Goal: Task Accomplishment & Management: Manage account settings

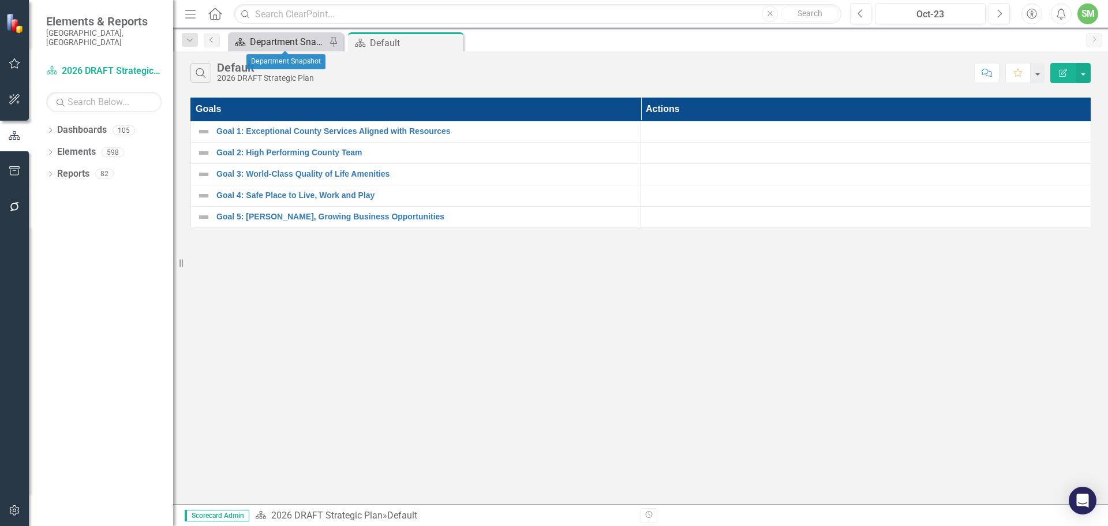
click at [275, 42] on div "Department Snapshot" at bounding box center [288, 42] width 76 height 14
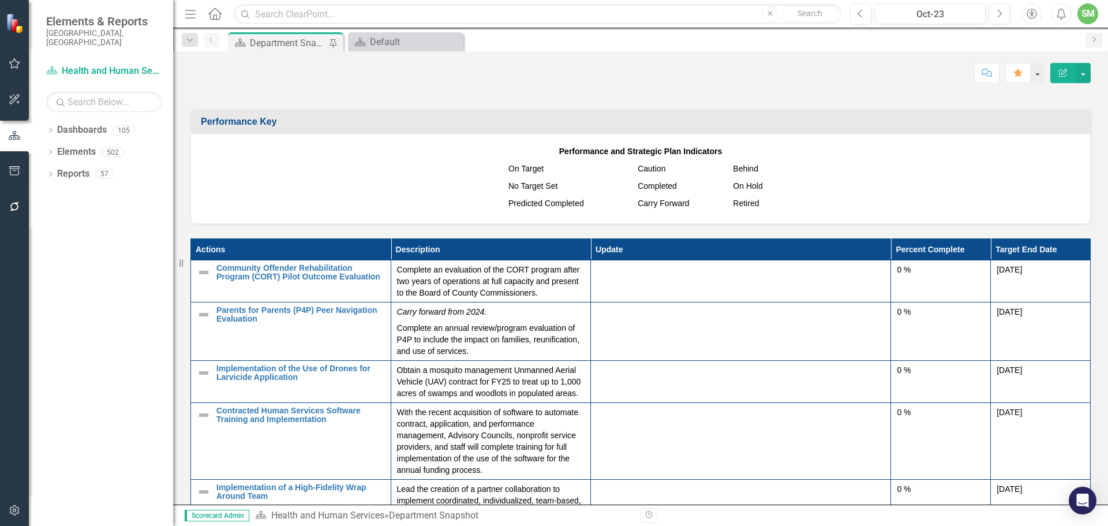
scroll to position [1212, 0]
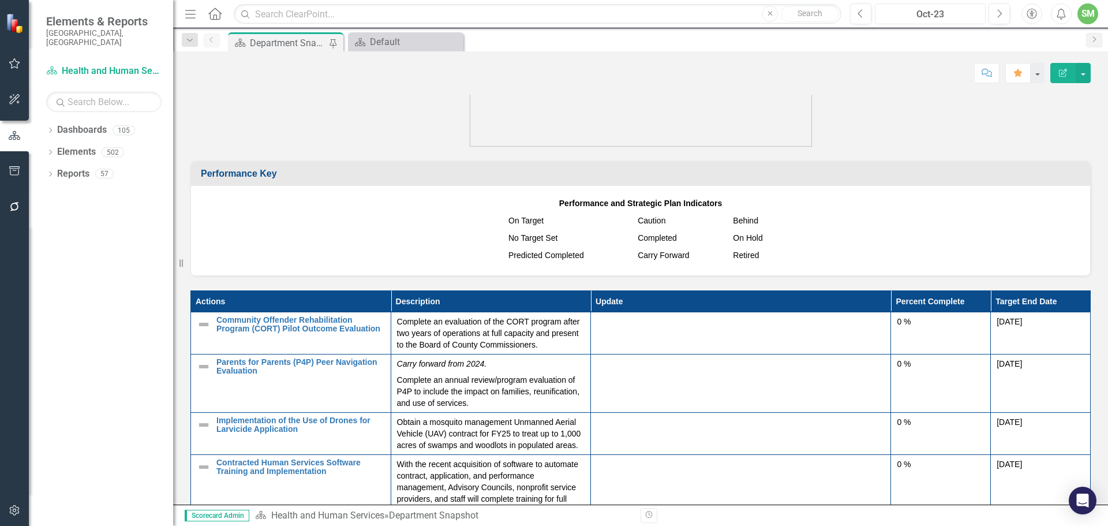
click at [945, 13] on div "Oct-23" at bounding box center [930, 15] width 103 height 14
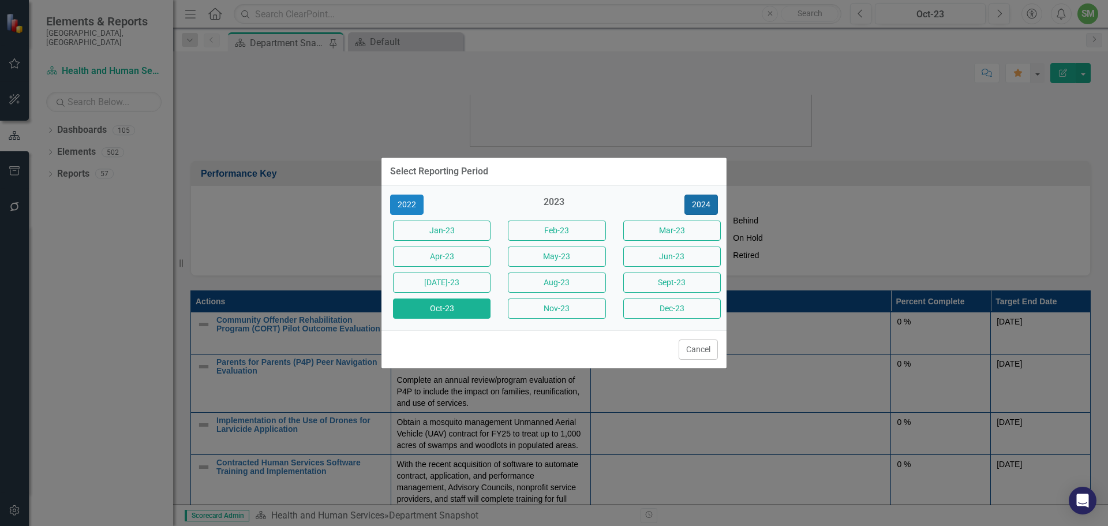
click at [701, 197] on button "2024" at bounding box center [701, 205] width 33 height 20
click at [700, 198] on button "2025" at bounding box center [701, 205] width 33 height 20
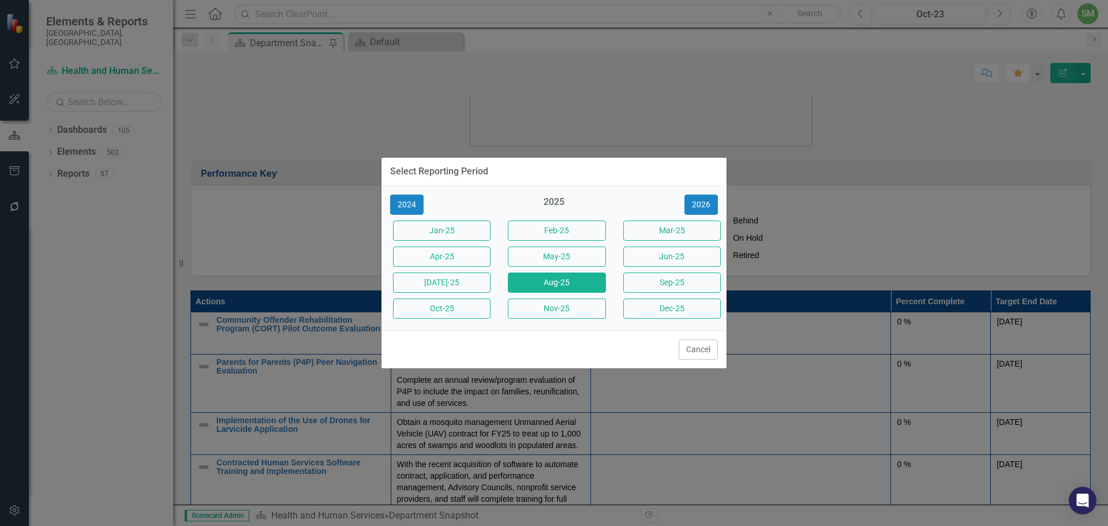
click at [554, 281] on button "Aug-25" at bounding box center [557, 282] width 98 height 20
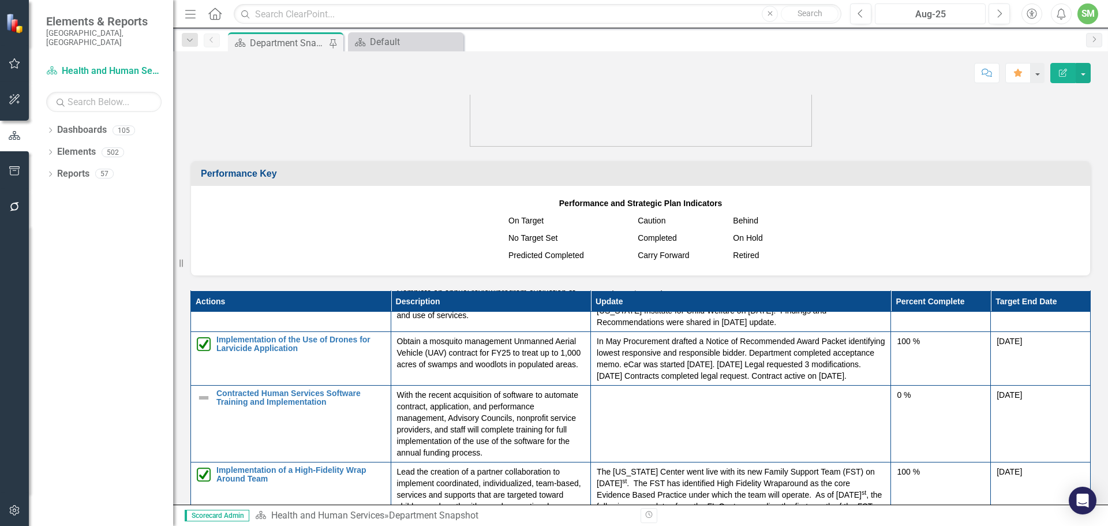
scroll to position [115, 0]
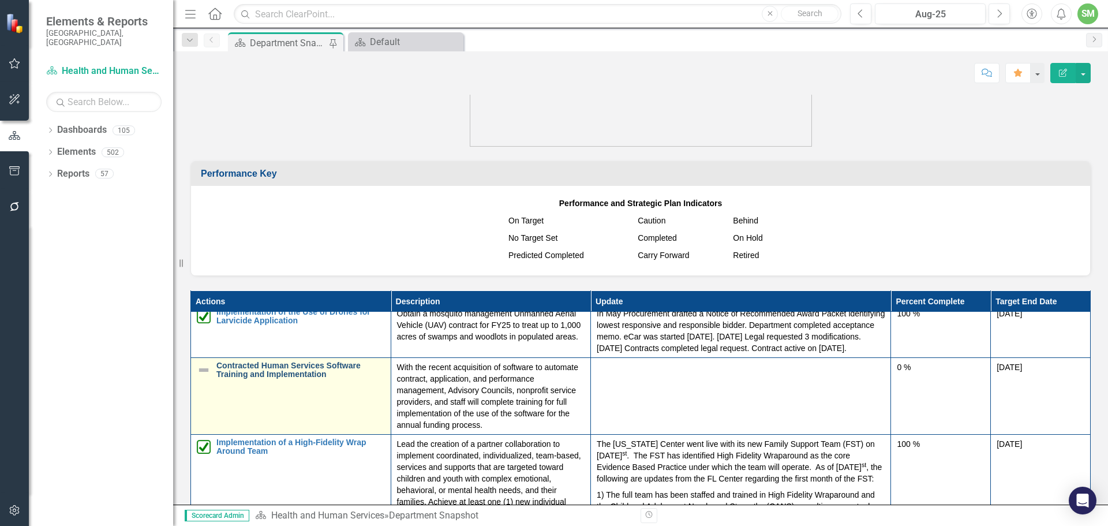
click at [316, 379] on link "Contracted Human Services Software Training and Implementation" at bounding box center [300, 370] width 169 height 18
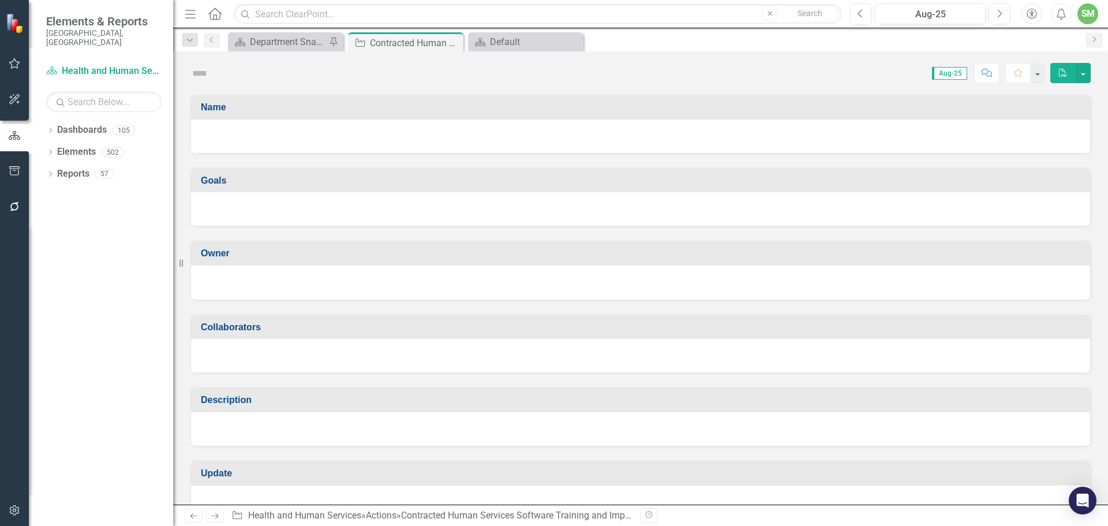
checkbox input "true"
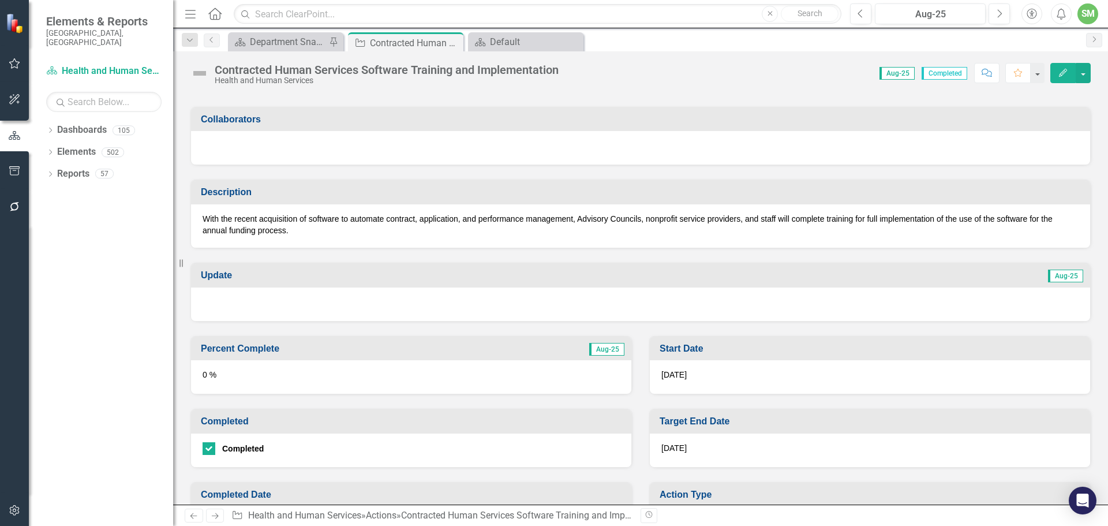
scroll to position [231, 0]
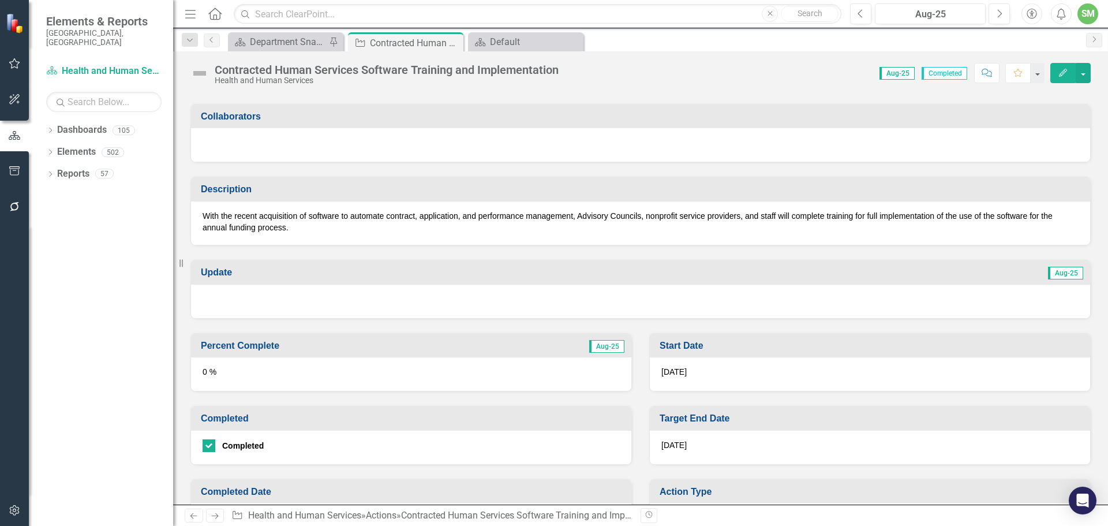
click at [338, 349] on h3 "Percent Complete" at bounding box center [346, 346] width 290 height 10
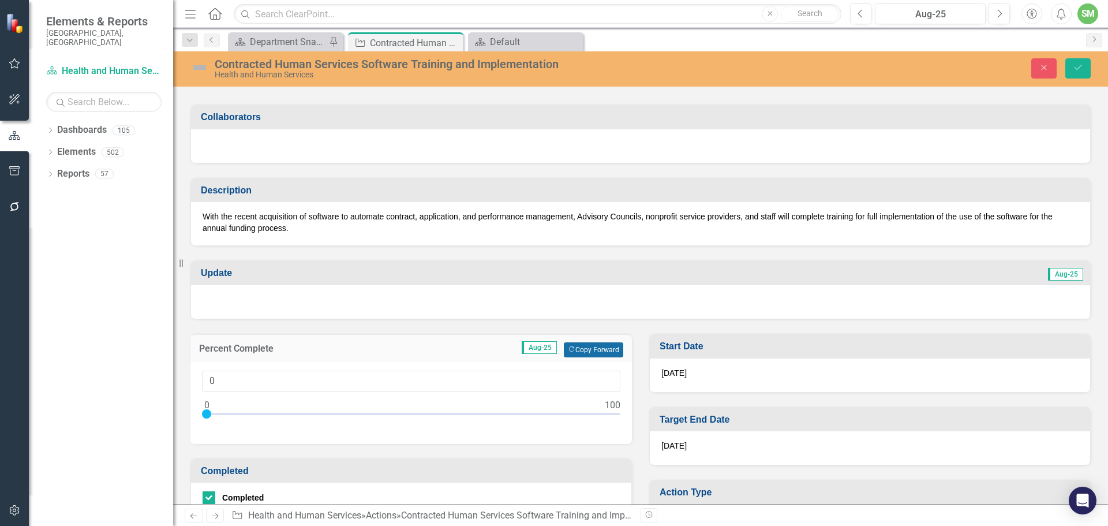
click at [588, 350] on button "Copy Forward Copy Forward" at bounding box center [593, 349] width 59 height 15
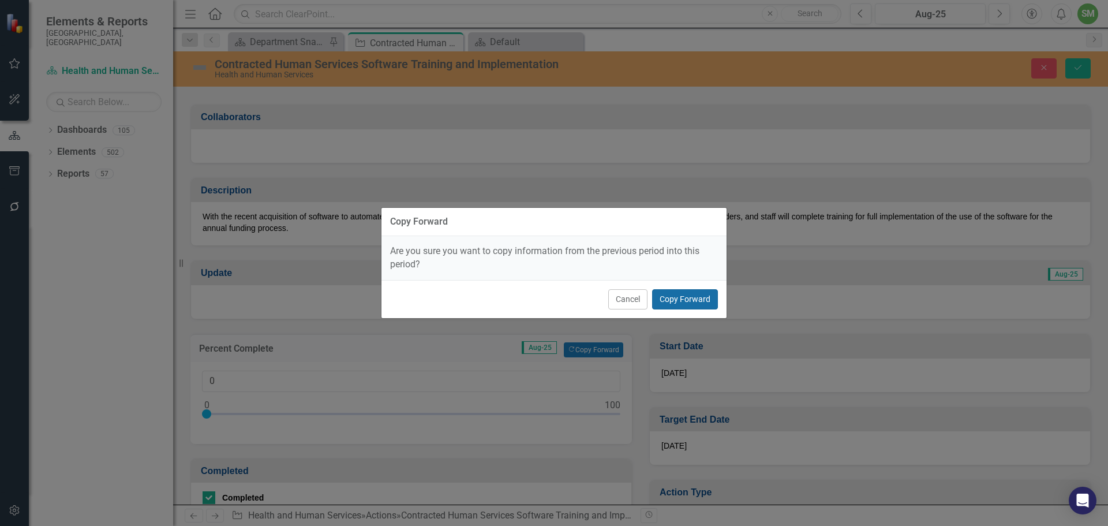
click at [683, 296] on button "Copy Forward" at bounding box center [685, 299] width 66 height 20
type input "100"
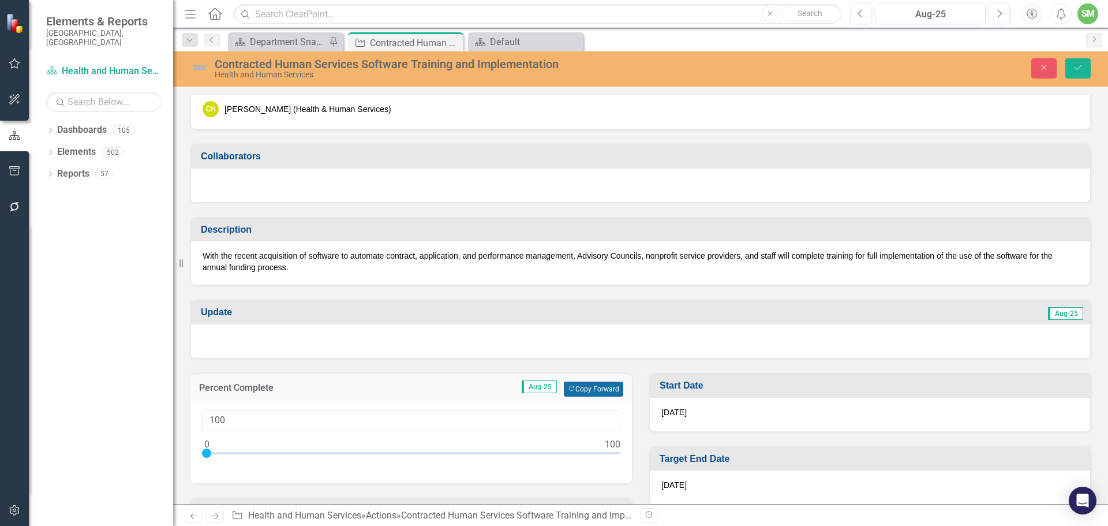
scroll to position [173, 0]
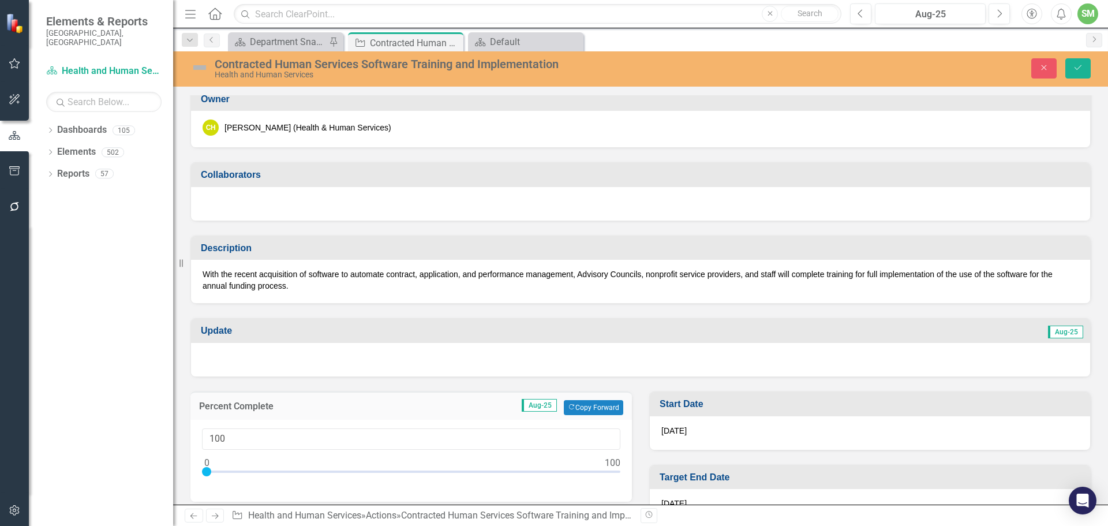
click at [394, 331] on h3 "Update" at bounding box center [405, 331] width 409 height 10
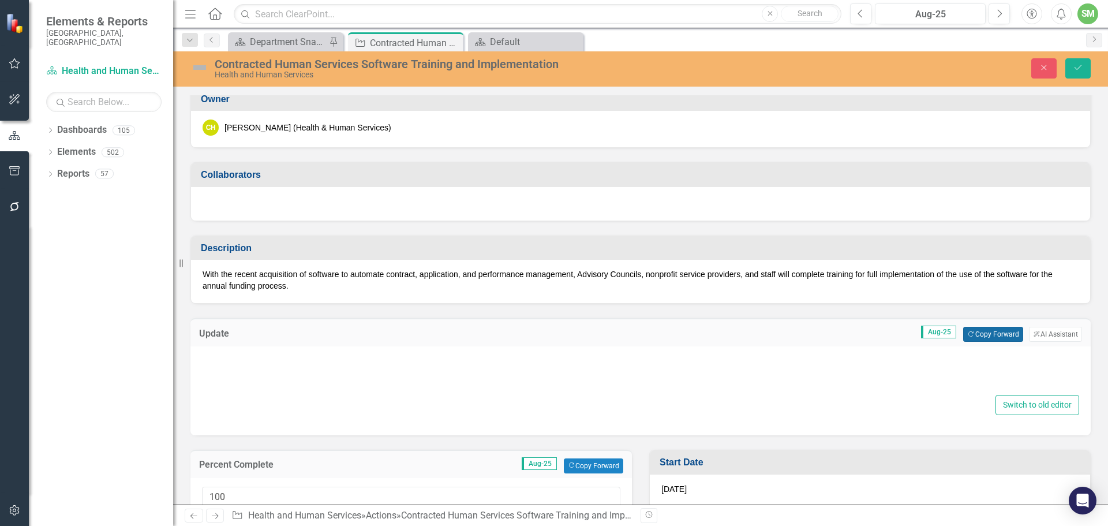
click at [988, 331] on button "Copy Forward Copy Forward" at bounding box center [992, 334] width 59 height 15
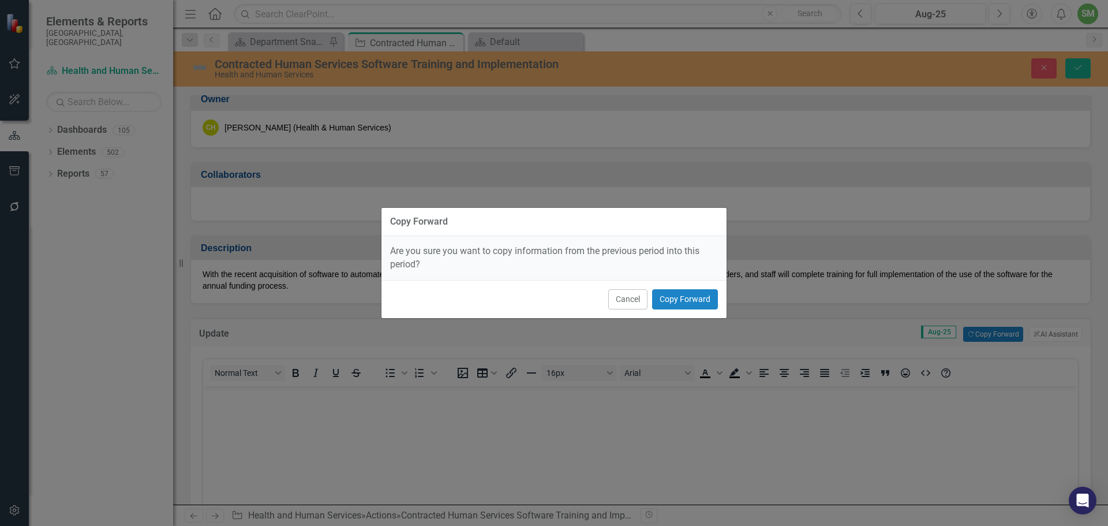
scroll to position [0, 0]
click at [673, 301] on button "Copy Forward" at bounding box center [685, 299] width 66 height 20
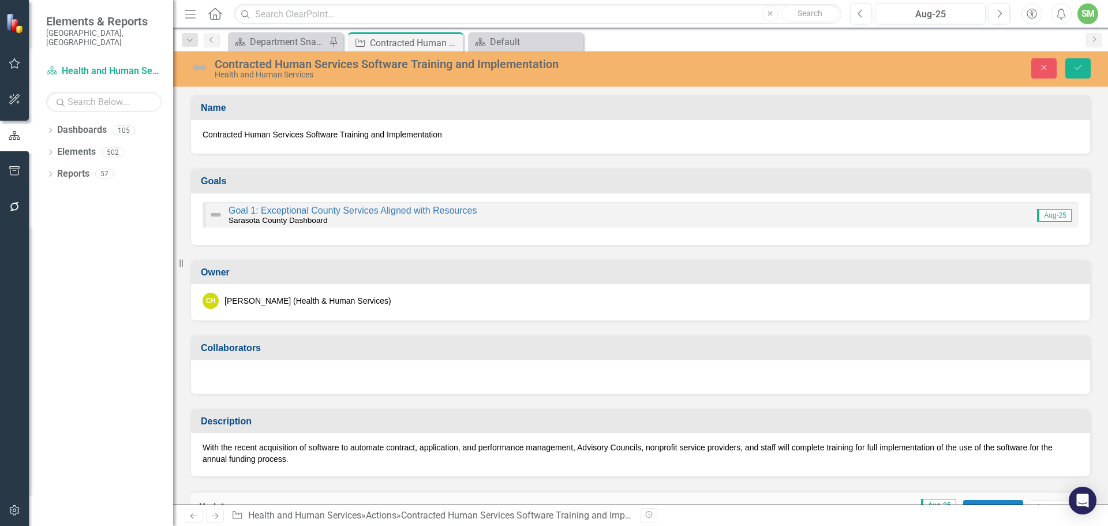
click at [199, 66] on img at bounding box center [199, 67] width 18 height 18
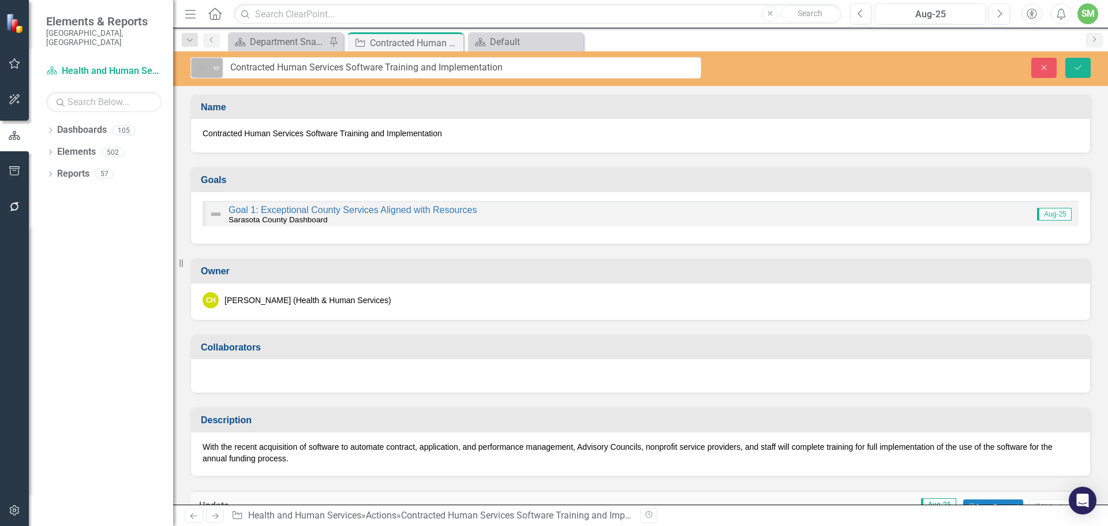
click at [216, 68] on icon "Expand" at bounding box center [217, 67] width 12 height 9
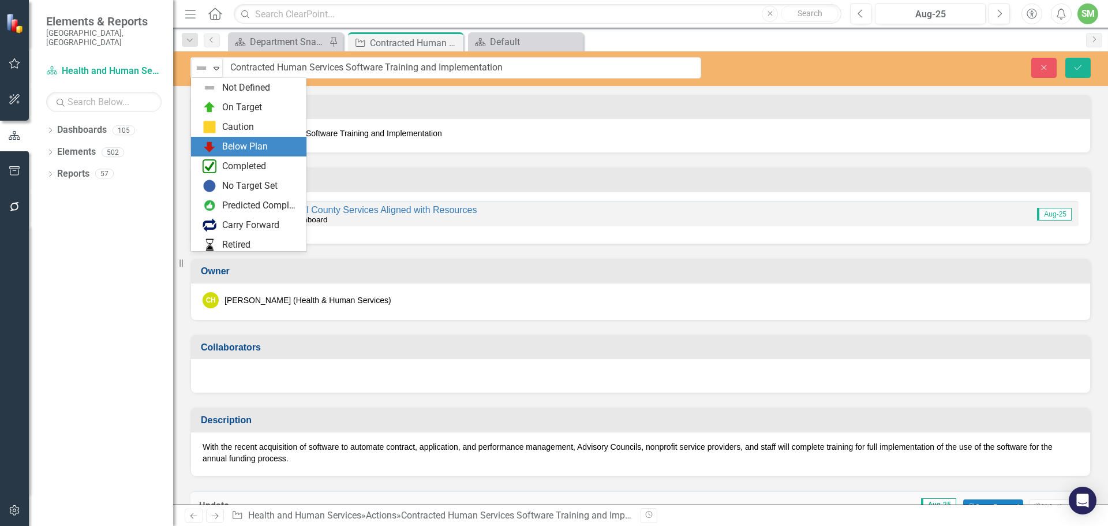
scroll to position [23, 0]
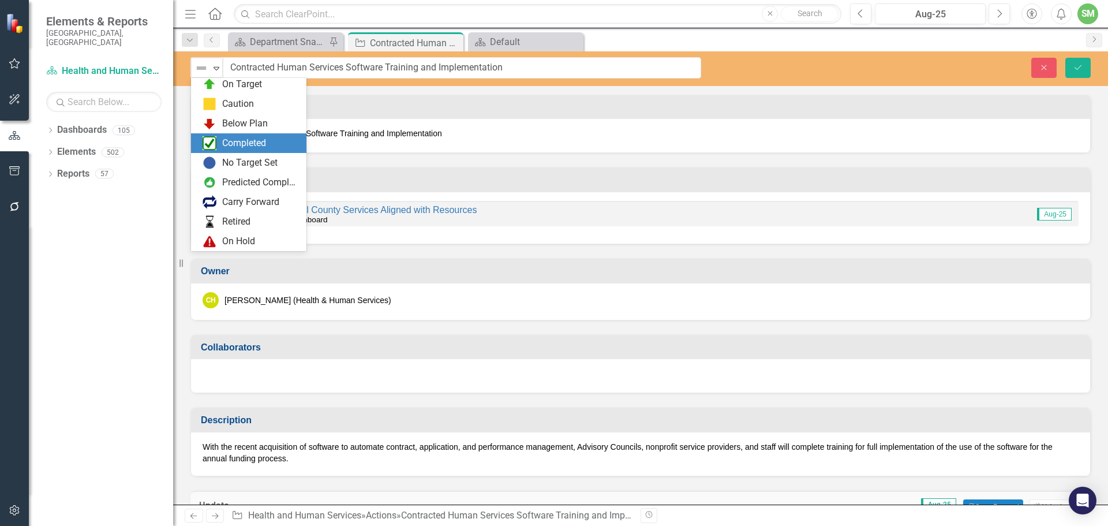
click at [252, 141] on div "Completed" at bounding box center [244, 143] width 44 height 13
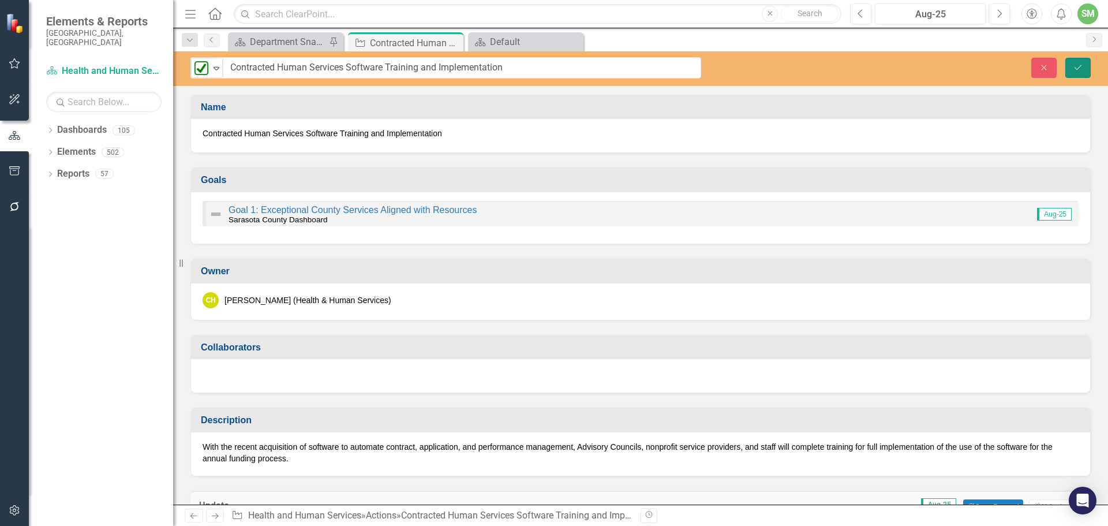
click at [1073, 65] on icon "Save" at bounding box center [1078, 67] width 10 height 8
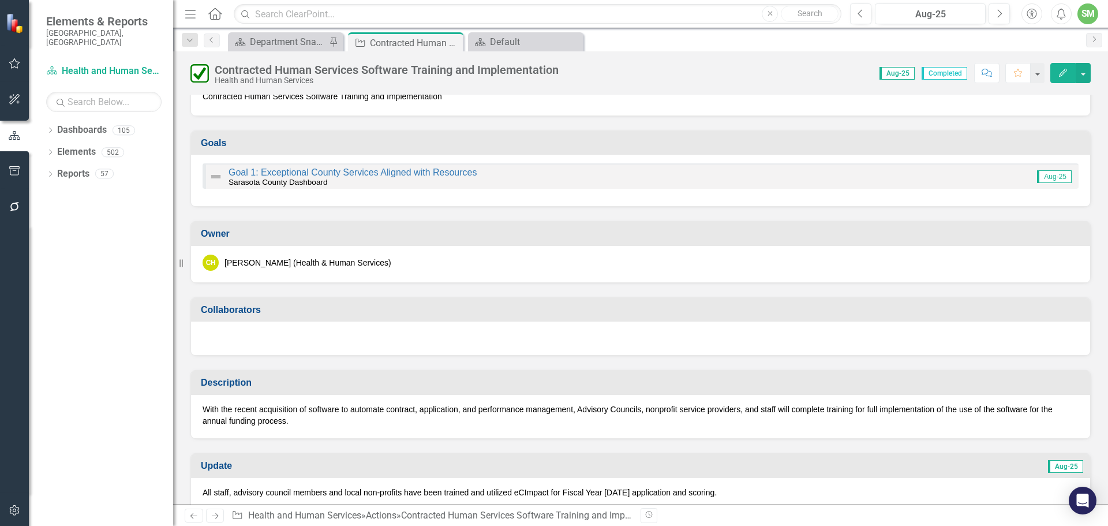
scroll to position [58, 0]
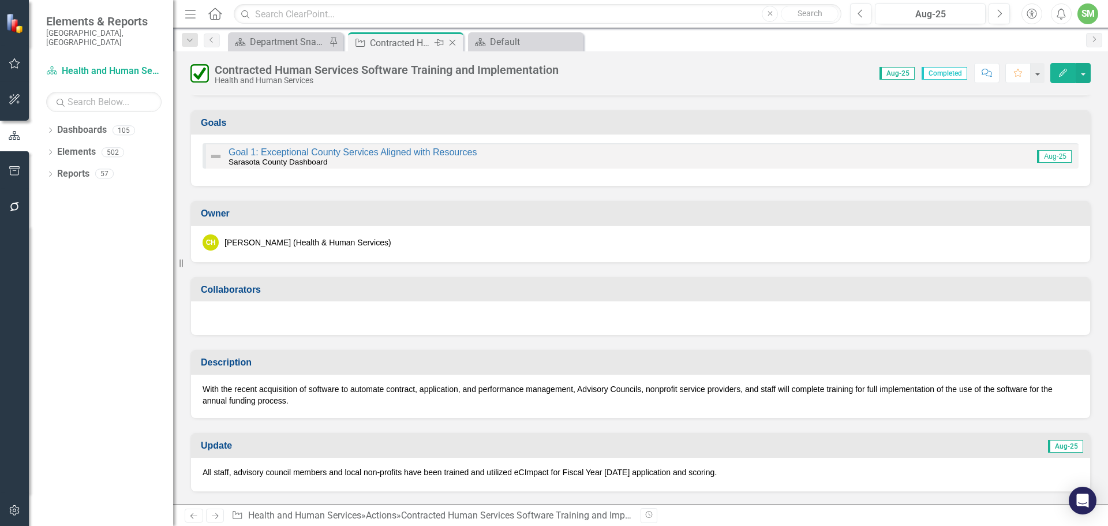
click at [455, 38] on icon "Close" at bounding box center [453, 42] width 12 height 9
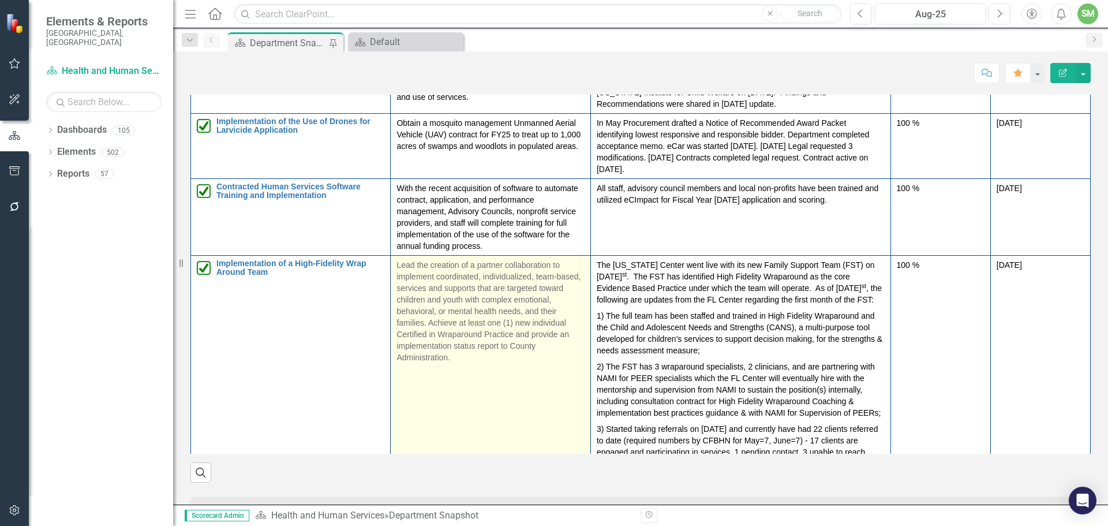
scroll to position [58, 0]
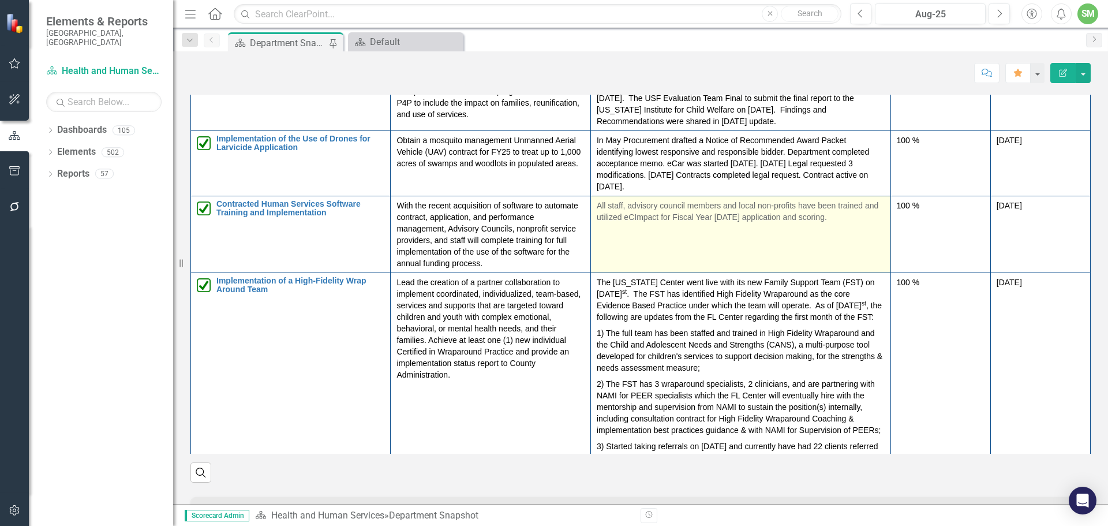
click at [677, 241] on td "All staff, advisory council members and local non-profits have been trained and…" at bounding box center [741, 234] width 300 height 77
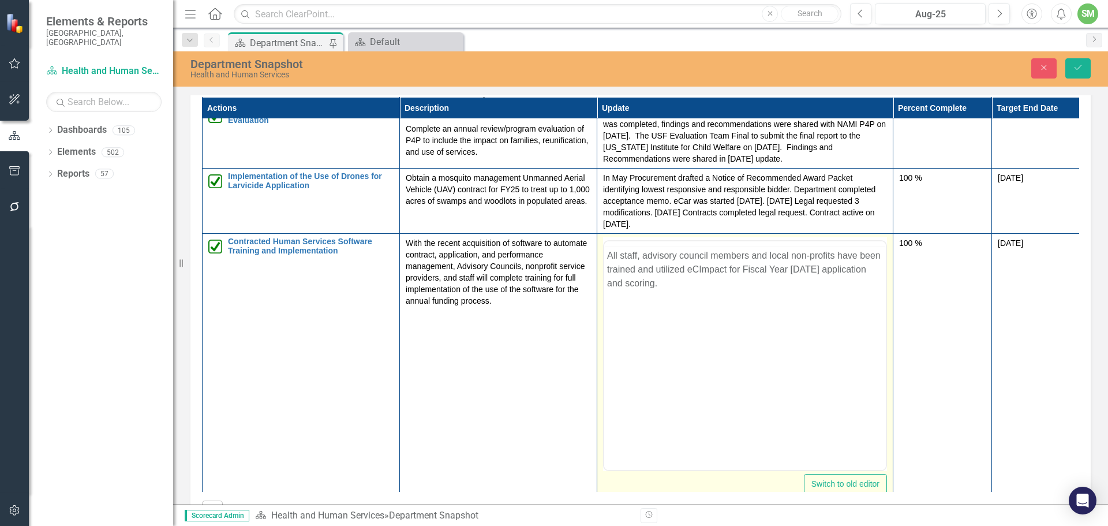
scroll to position [0, 0]
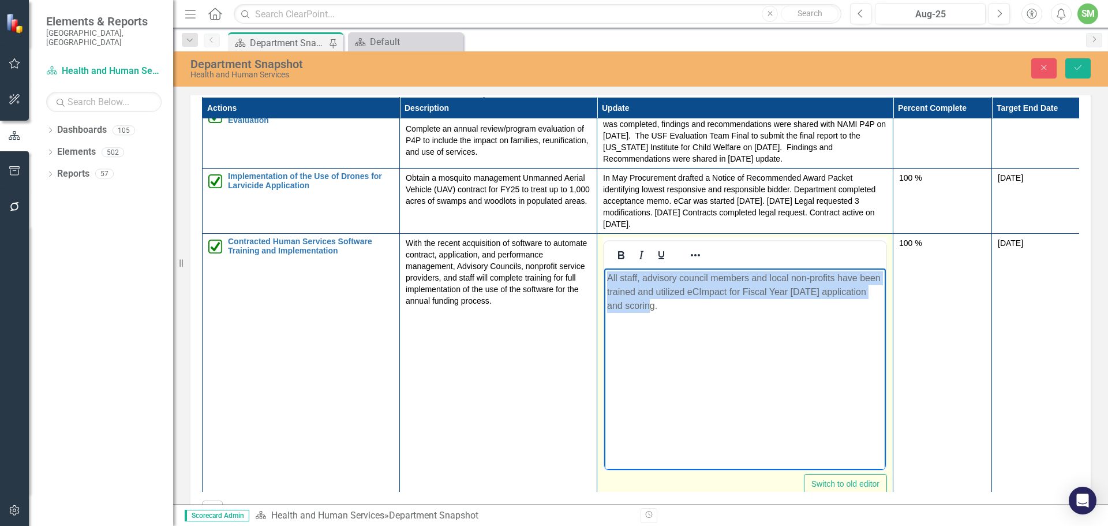
drag, startPoint x: 642, startPoint y: 308, endPoint x: 604, endPoint y: 278, distance: 48.4
click at [604, 278] on body "All staff, advisory council members and local non-profits have been trained and…" at bounding box center [745, 354] width 282 height 173
copy p "All staff, advisory council members and local non-profits have been trained and…"
click at [744, 346] on body "All staff, advisory council members and local non-profits have been trained and…" at bounding box center [745, 354] width 282 height 173
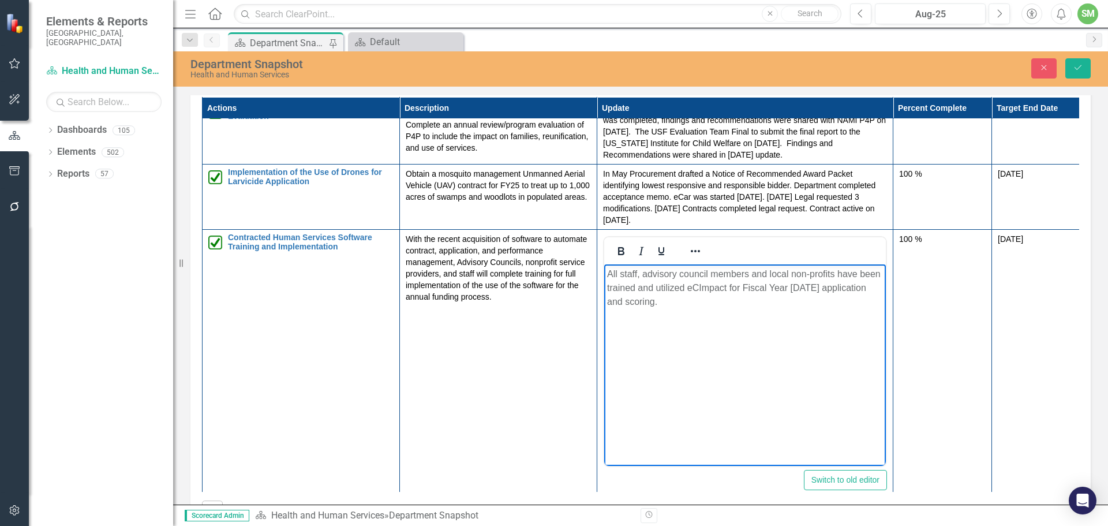
scroll to position [58, 0]
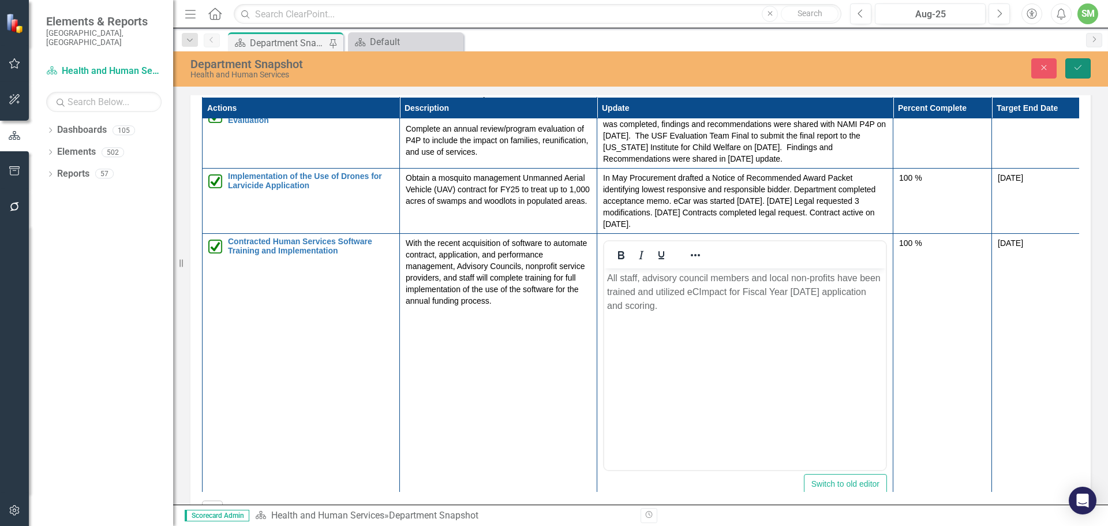
click at [1075, 64] on icon "Save" at bounding box center [1078, 67] width 10 height 8
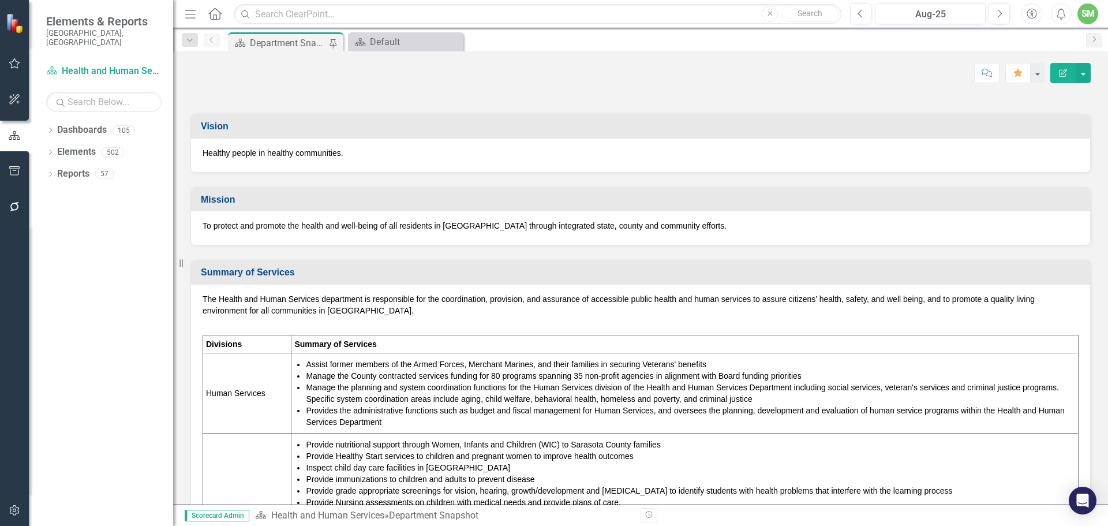
scroll to position [0, 0]
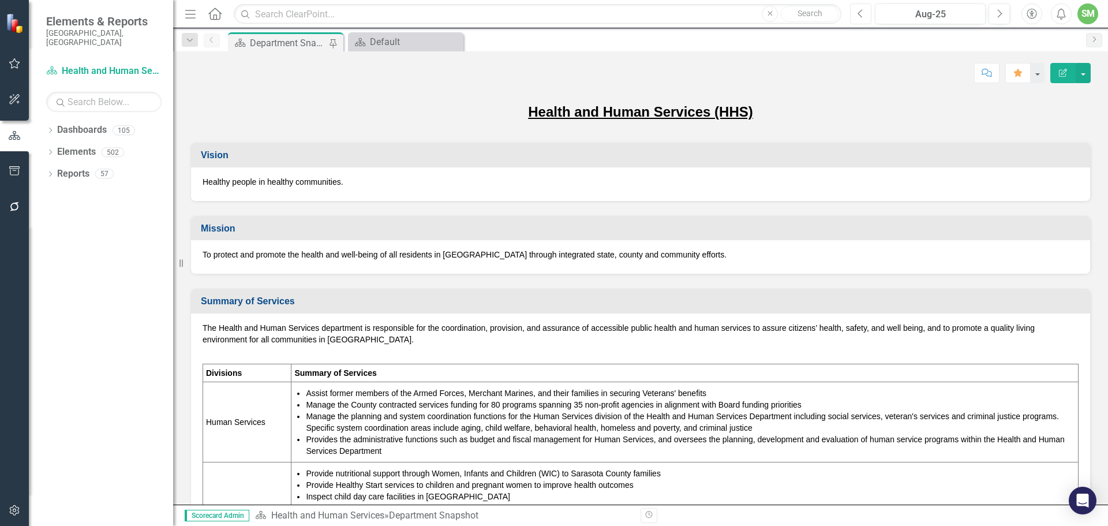
click at [862, 12] on icon "Previous" at bounding box center [861, 14] width 6 height 10
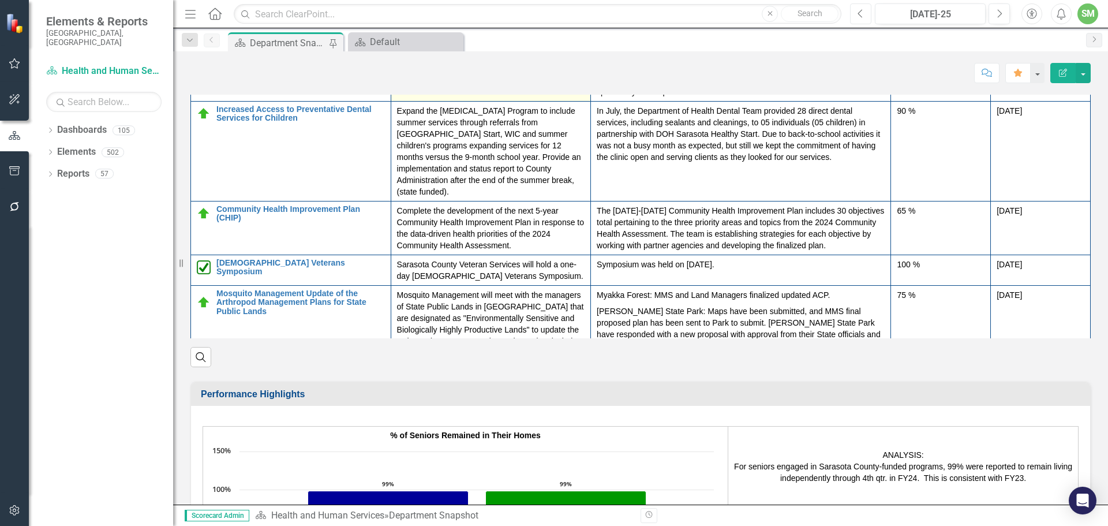
scroll to position [404, 0]
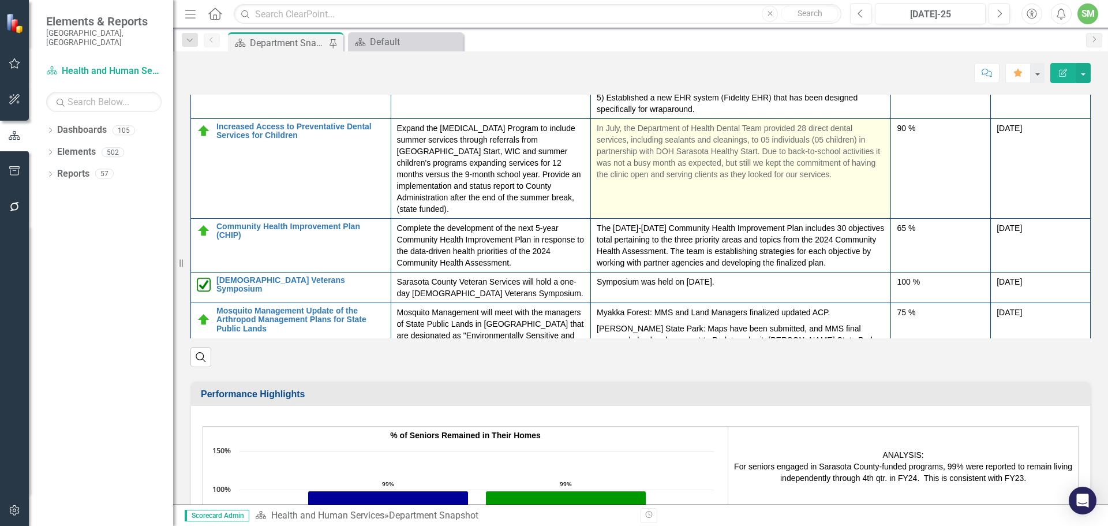
click at [642, 180] on p "In July, the Department of Health Dental Team provided 28 direct dental service…" at bounding box center [741, 151] width 288 height 58
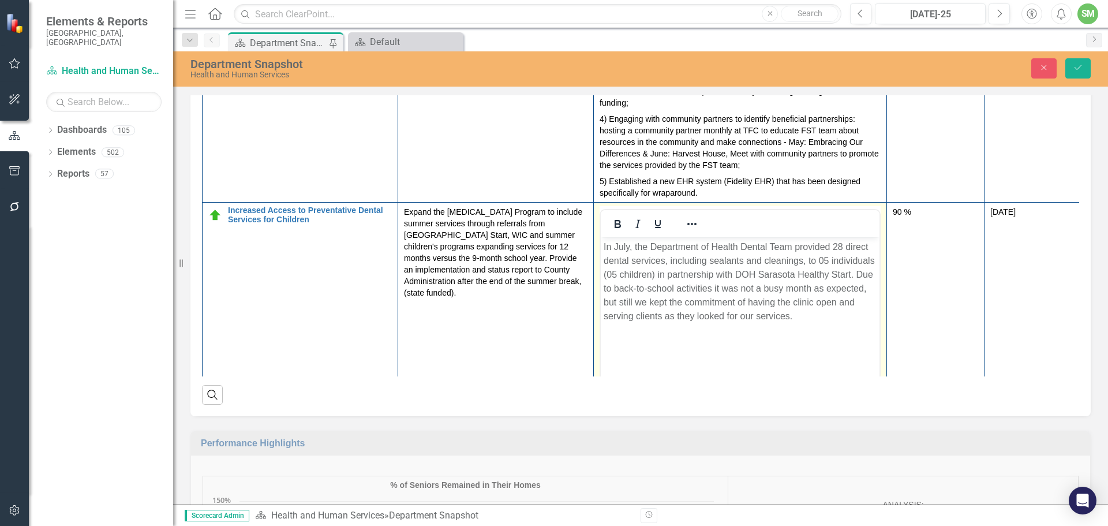
scroll to position [0, 0]
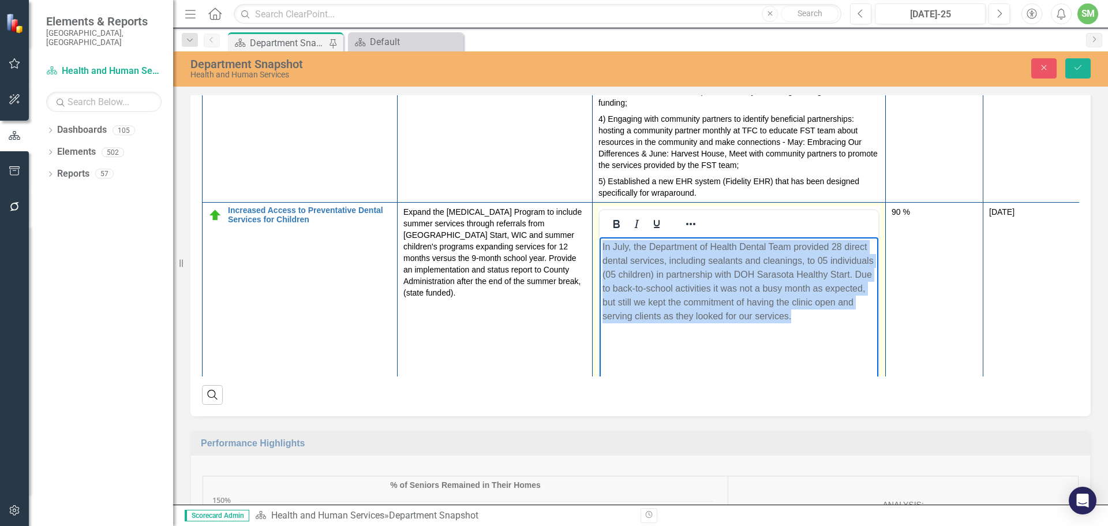
drag, startPoint x: 603, startPoint y: 245, endPoint x: 798, endPoint y: 314, distance: 207.6
click at [798, 314] on p "In July, the Department of Health Dental Team provided 28 direct dental service…" at bounding box center [739, 281] width 273 height 83
copy p "In July, the Department of Health Dental Team provided 28 direct dental service…"
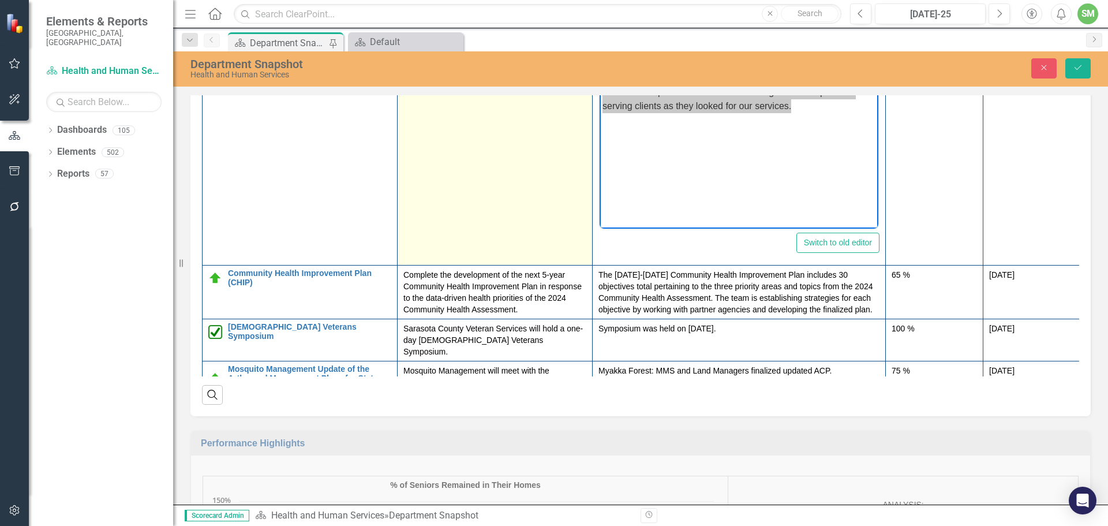
scroll to position [635, 0]
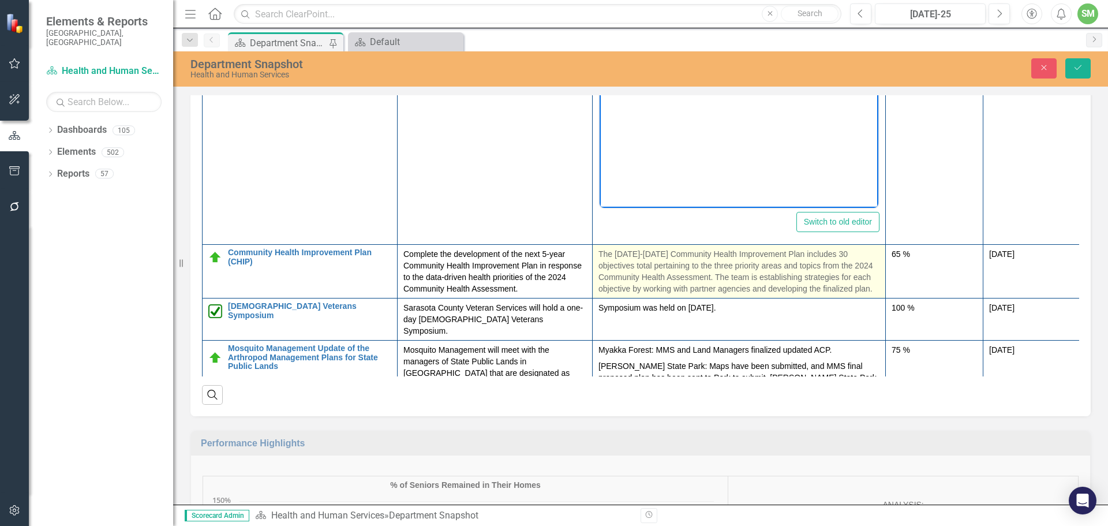
click at [618, 259] on p "The [DATE]-[DATE] Community Health Improvement Plan includes 30 objectives tota…" at bounding box center [739, 271] width 281 height 46
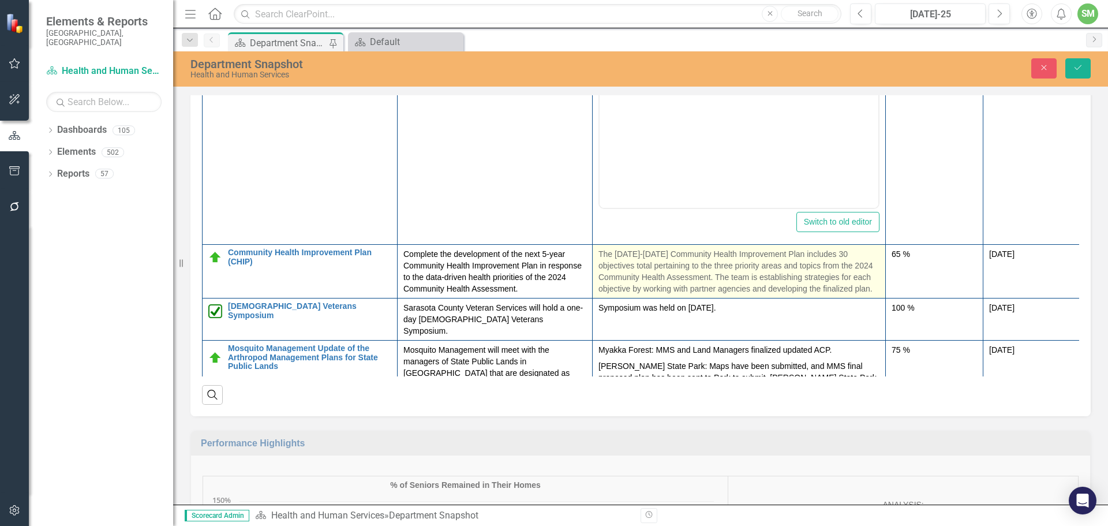
click at [618, 262] on p "The [DATE]-[DATE] Community Health Improvement Plan includes 30 objectives tota…" at bounding box center [739, 271] width 281 height 46
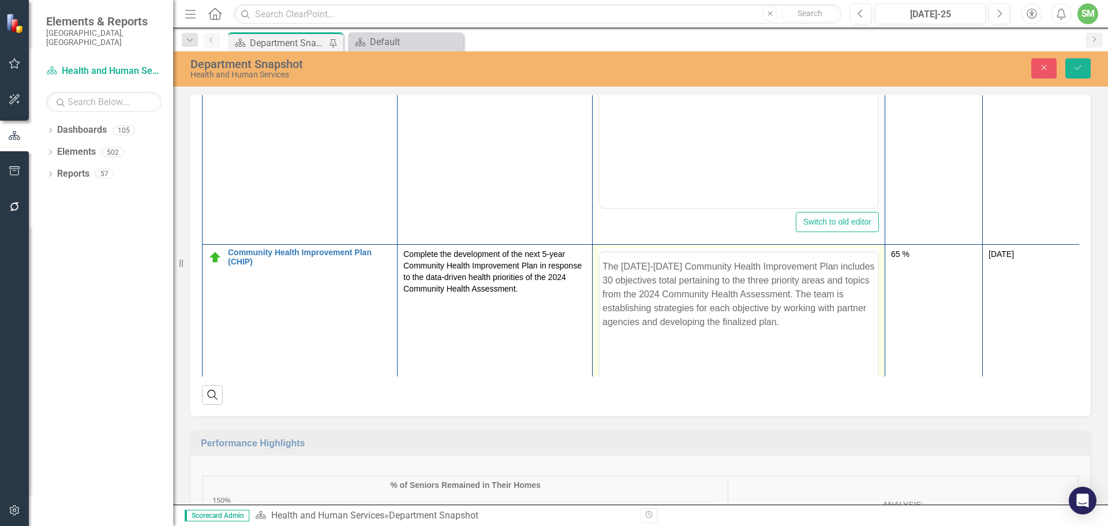
scroll to position [0, 0]
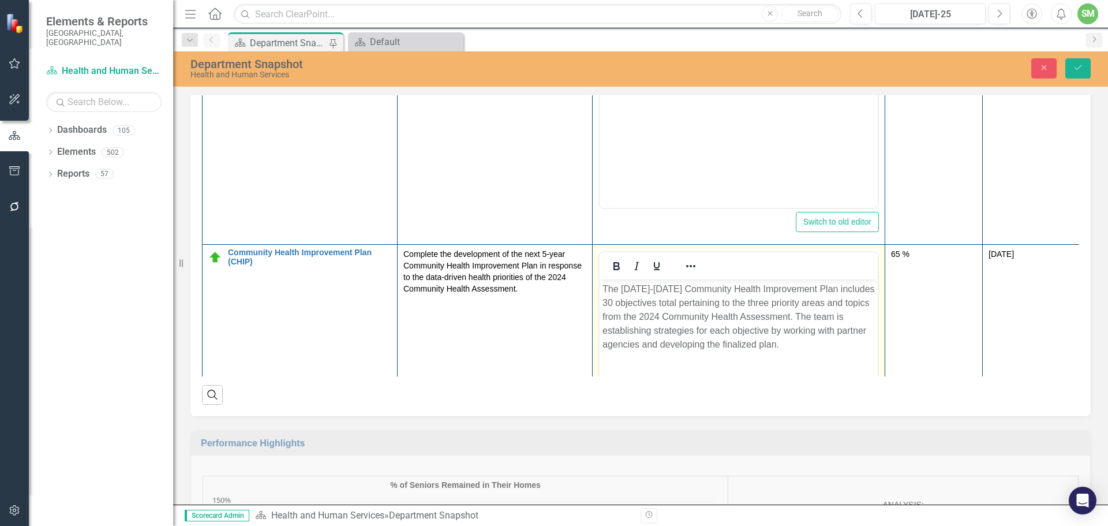
click at [634, 326] on p "The [DATE]-[DATE] Community Health Improvement Plan includes 30 objectives tota…" at bounding box center [739, 316] width 272 height 69
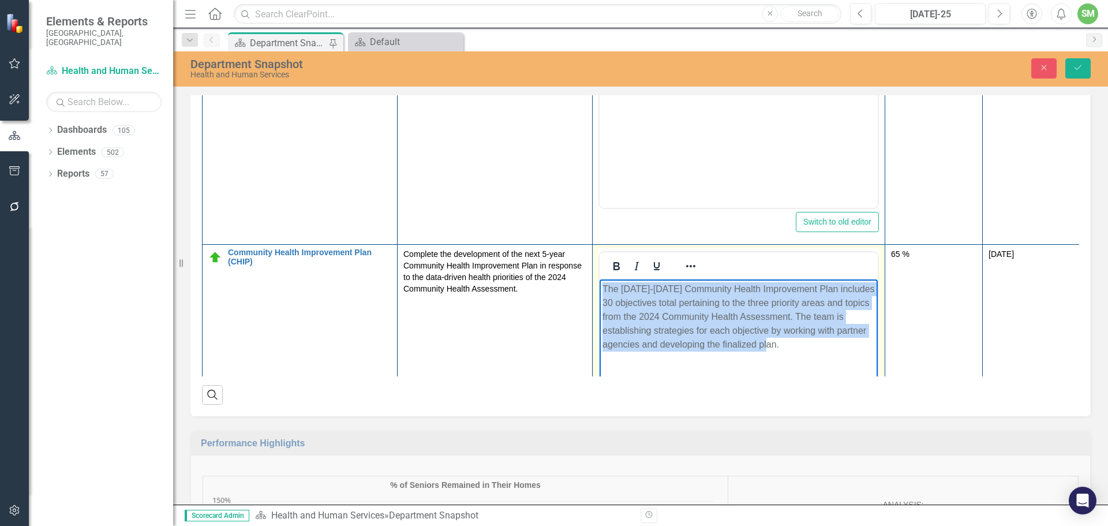
click at [634, 326] on p "The [DATE]-[DATE] Community Health Improvement Plan includes 30 objectives tota…" at bounding box center [739, 316] width 272 height 69
copy p "The [DATE]-[DATE] Community Health Improvement Plan includes 30 objectives tota…"
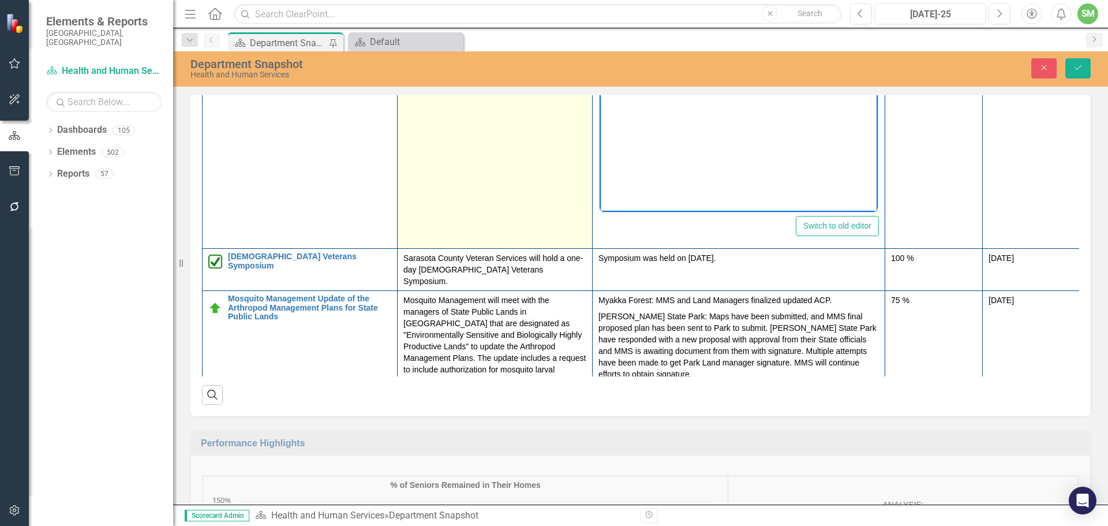
scroll to position [924, 0]
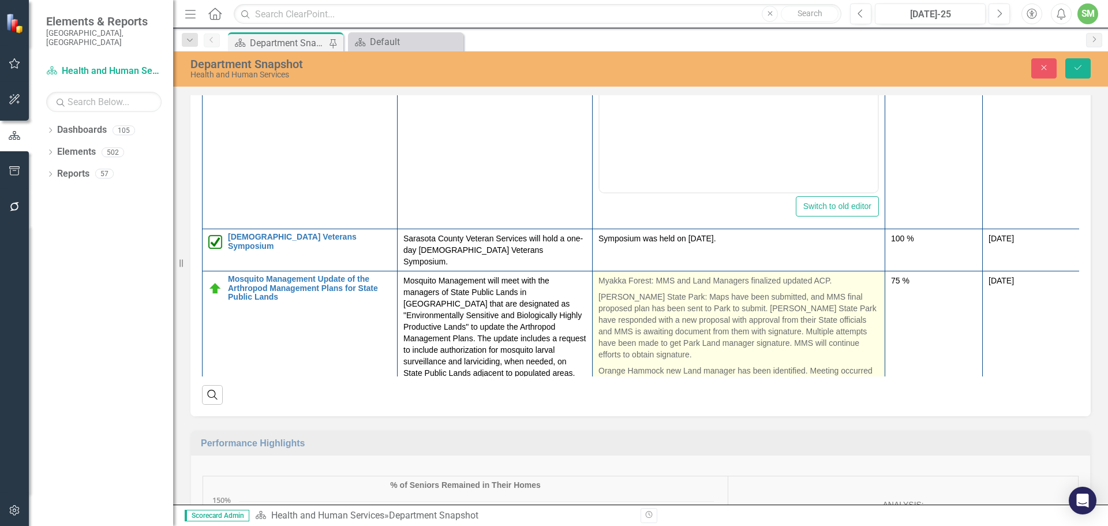
click at [602, 275] on p "Myakka Forest: MMS and Land Managers finalized updated ACP." at bounding box center [739, 282] width 281 height 14
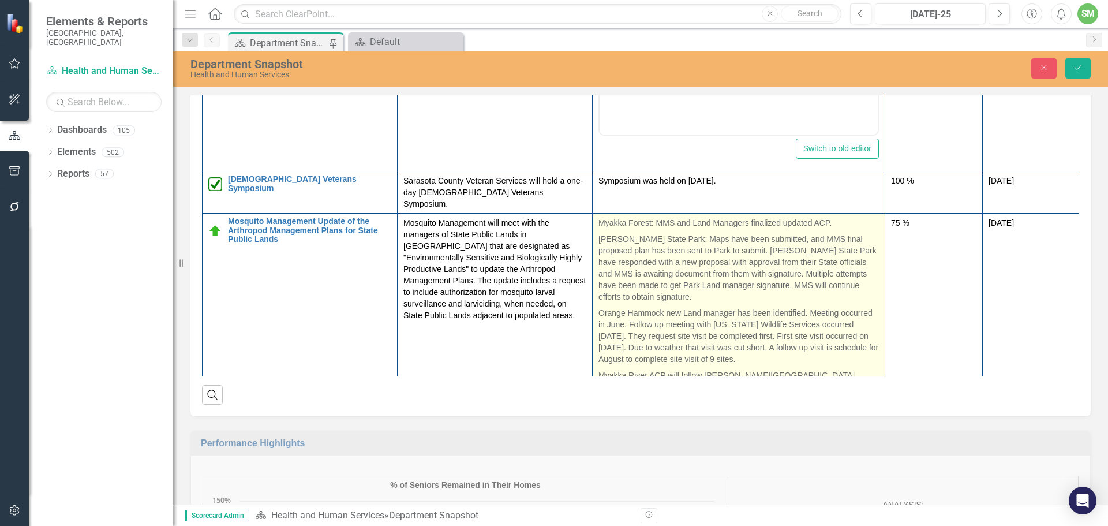
scroll to position [1039, 0]
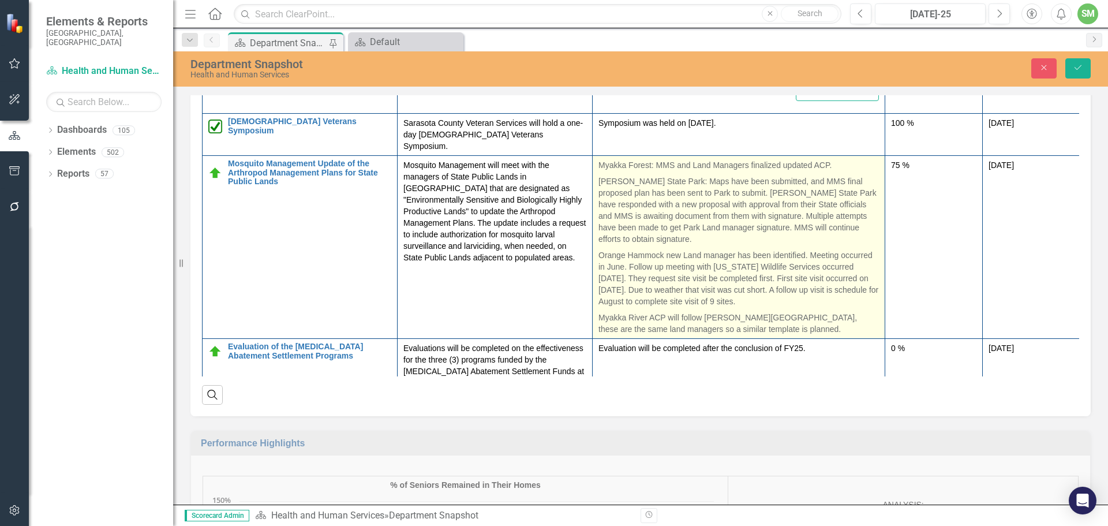
click at [632, 204] on p "[PERSON_NAME] State Park: Maps have been submitted, and MMS final proposed plan…" at bounding box center [739, 210] width 281 height 74
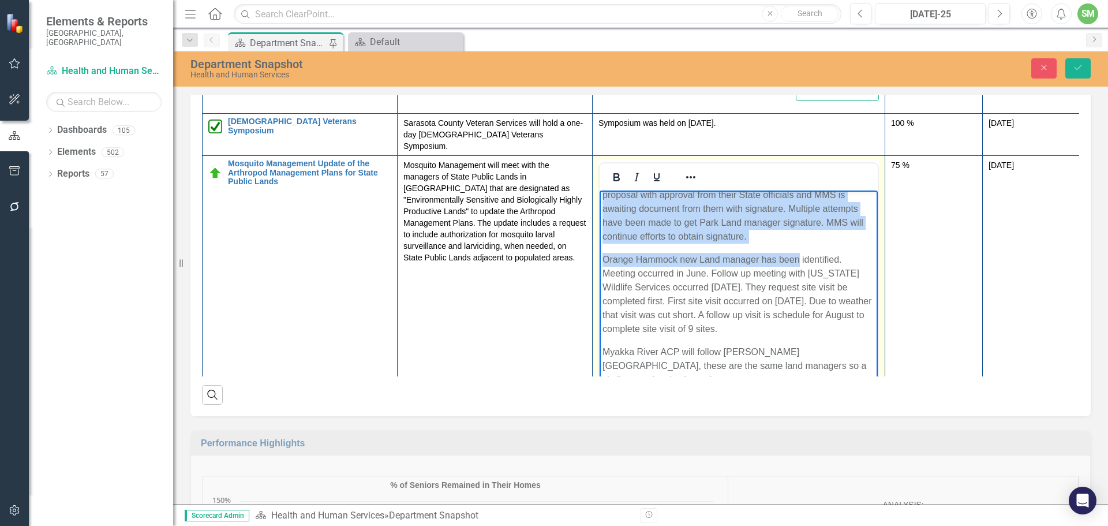
scroll to position [77, 0]
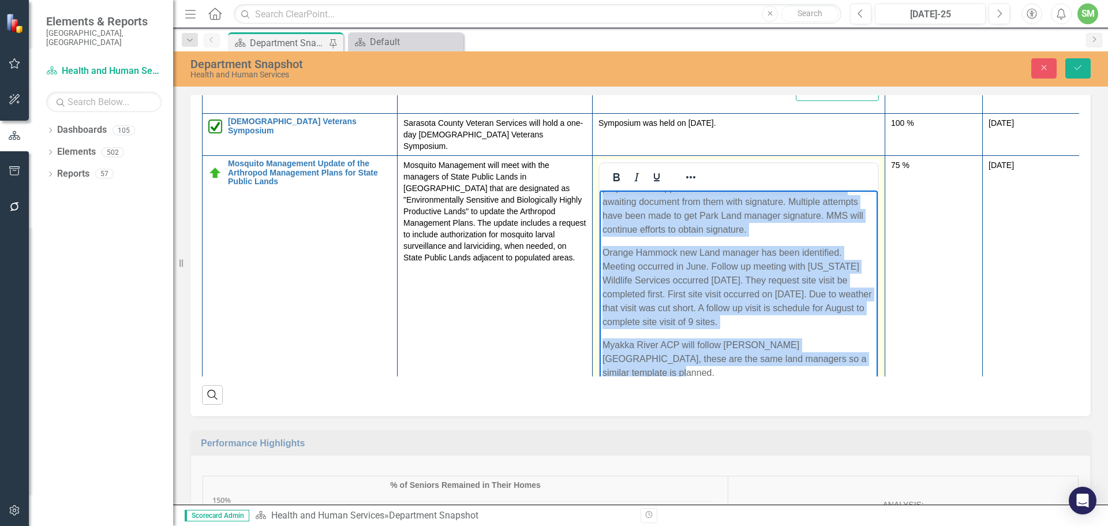
drag, startPoint x: 601, startPoint y: 196, endPoint x: 858, endPoint y: 374, distance: 313.2
click at [858, 374] on body "Myakka Forest: MMS and Land Managers finalized updated ACP. [PERSON_NAME][GEOGR…" at bounding box center [739, 253] width 278 height 278
copy body "Myakka Forest: MMS and Land Managers finalized updated ACP. [PERSON_NAME][GEOGR…"
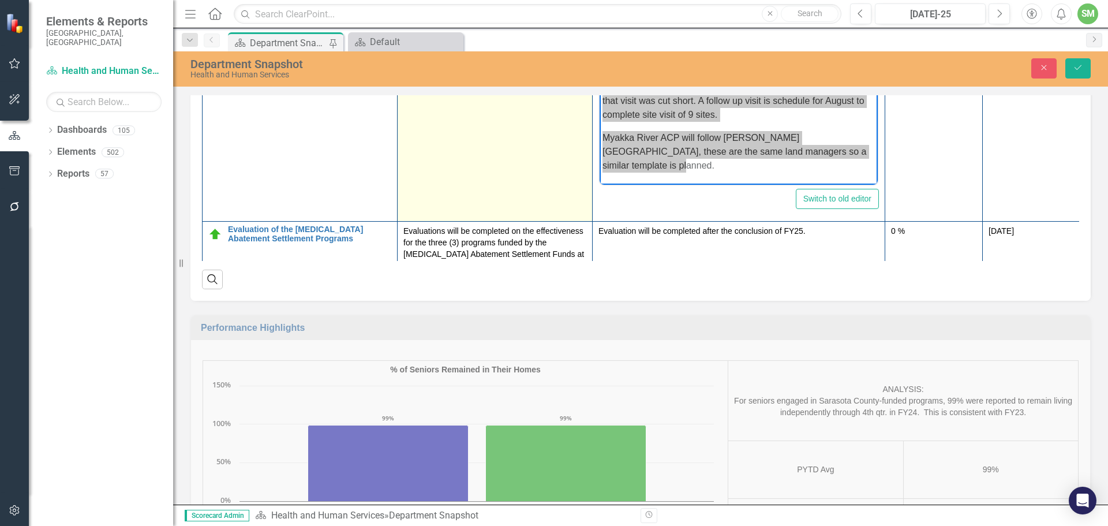
scroll to position [1732, 0]
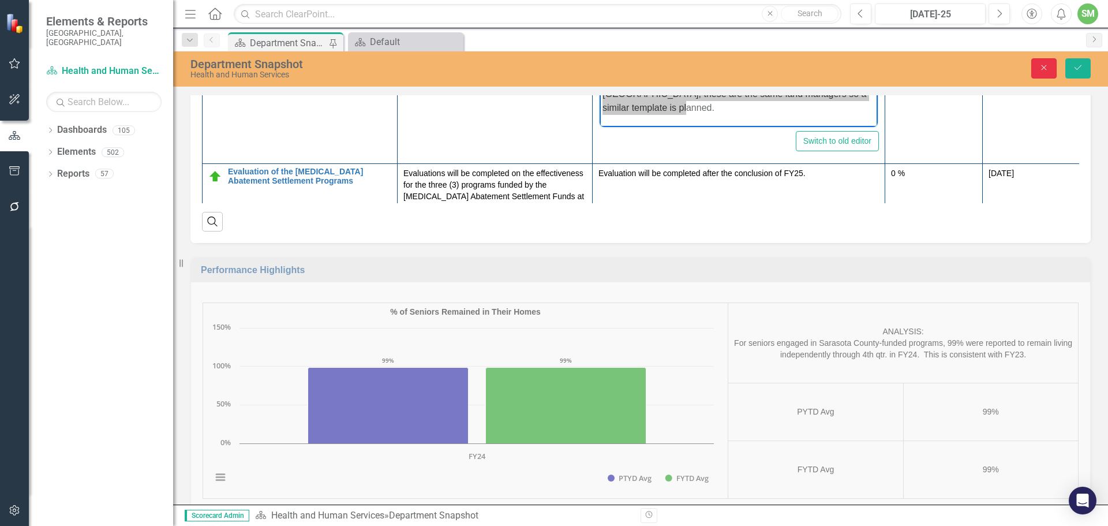
click at [1041, 65] on icon "Close" at bounding box center [1044, 67] width 10 height 8
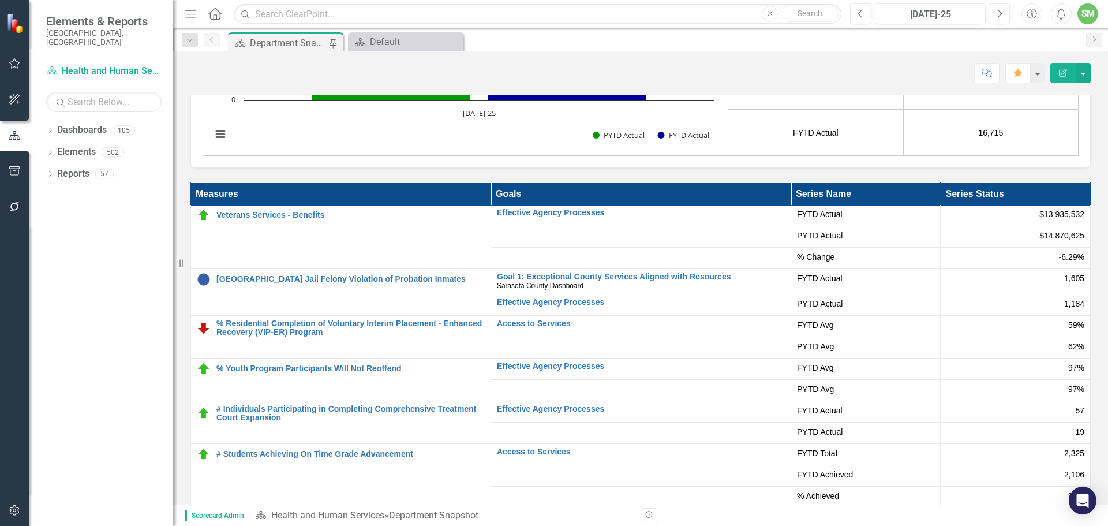
scroll to position [0, 0]
click at [998, 11] on icon "Next" at bounding box center [999, 14] width 6 height 10
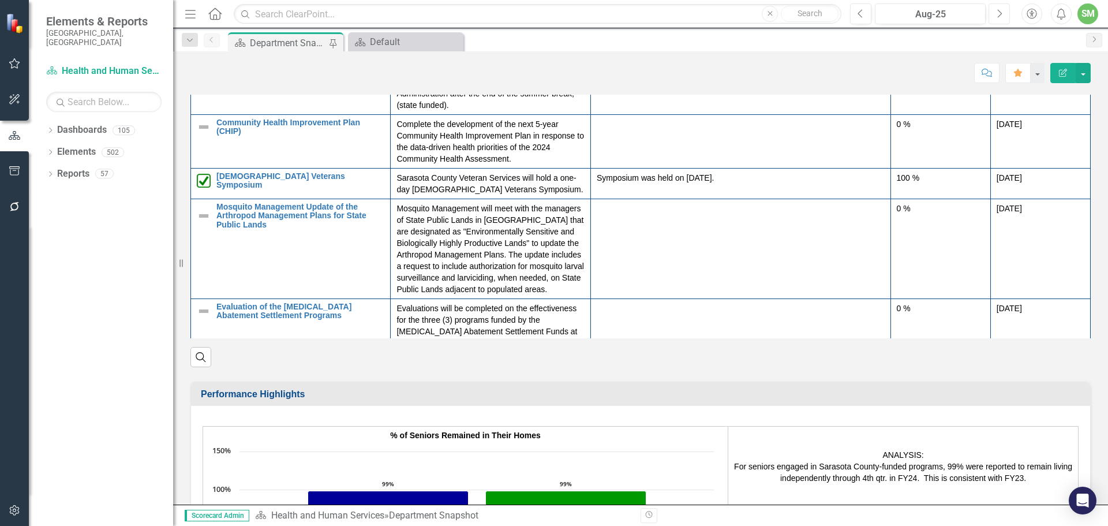
scroll to position [543, 0]
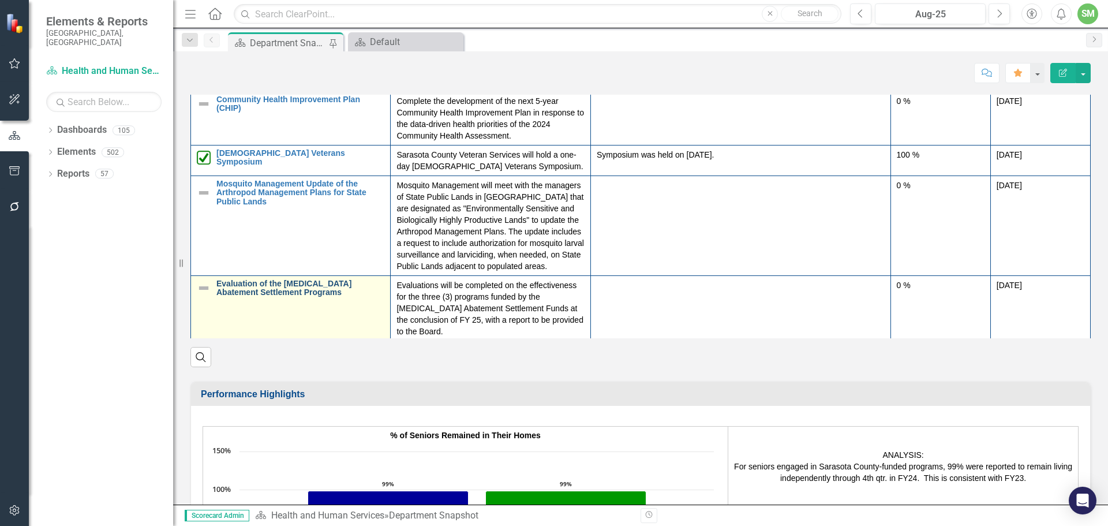
click at [282, 283] on link "Evaluation of the [MEDICAL_DATA] Abatement Settlement Programs" at bounding box center [300, 288] width 168 height 18
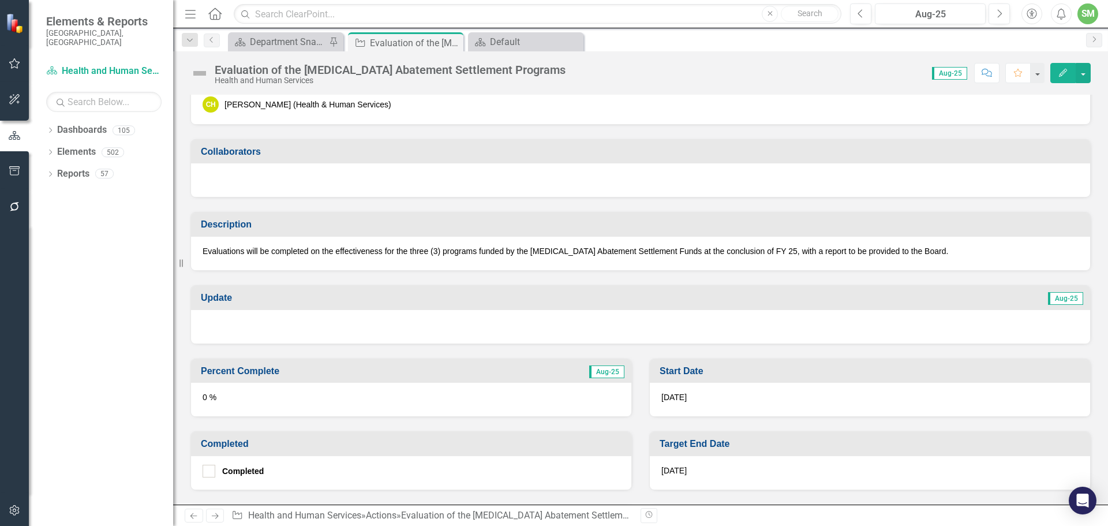
scroll to position [231, 0]
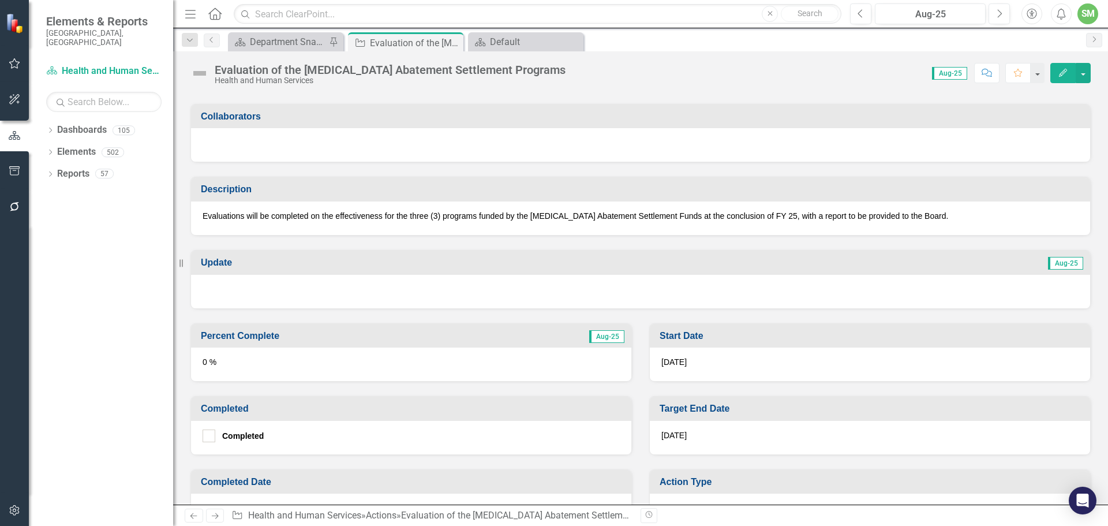
click at [333, 257] on h3 "Update" at bounding box center [405, 262] width 409 height 10
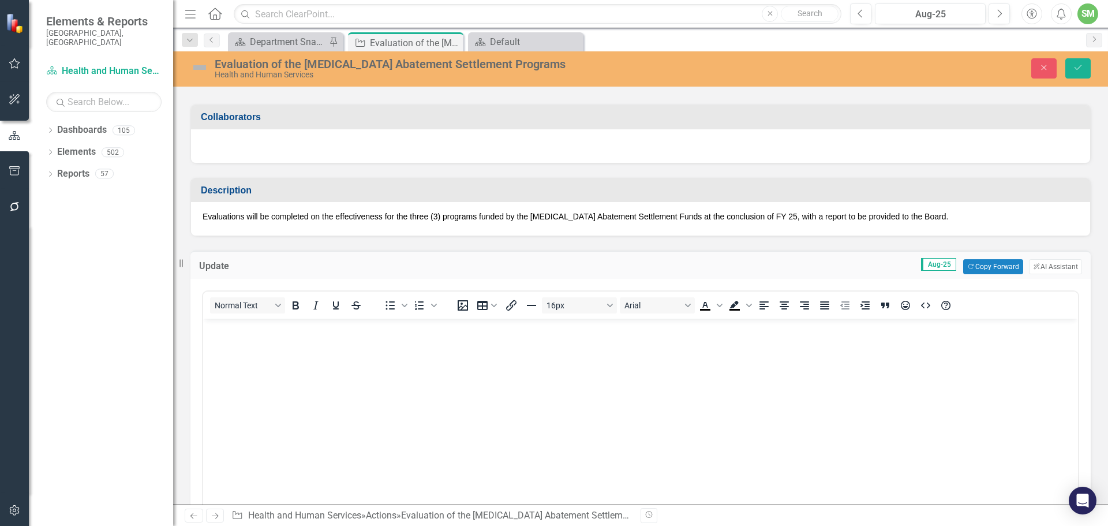
scroll to position [0, 0]
click at [970, 261] on button "Copy Forward Copy Forward" at bounding box center [992, 266] width 59 height 15
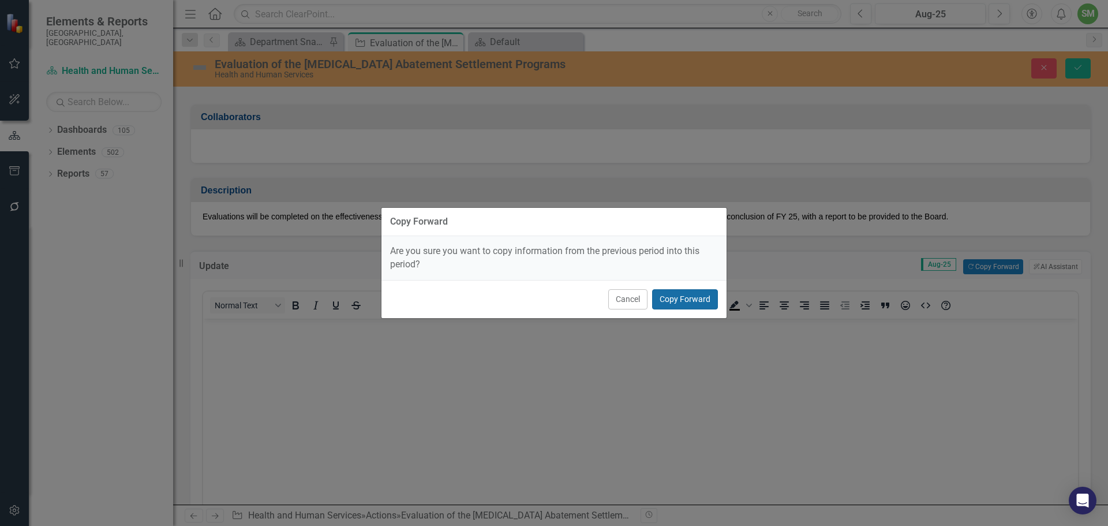
click at [694, 298] on button "Copy Forward" at bounding box center [685, 299] width 66 height 20
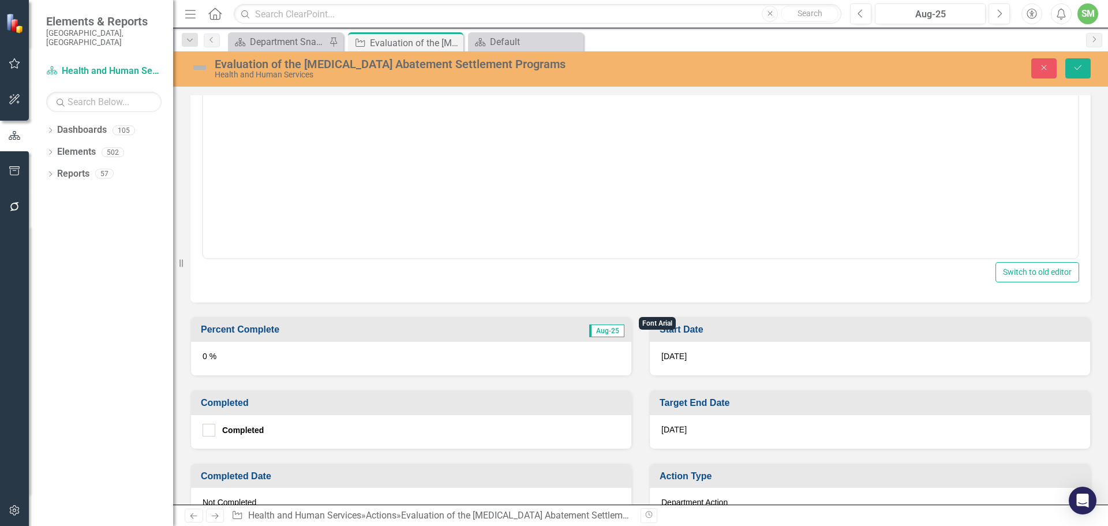
scroll to position [520, 0]
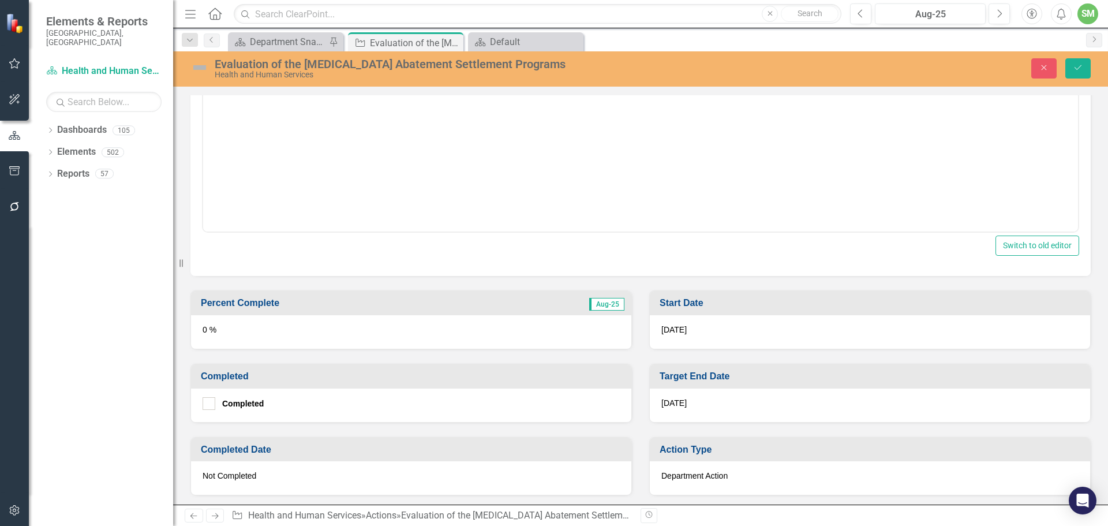
click at [199, 69] on img at bounding box center [199, 67] width 18 height 18
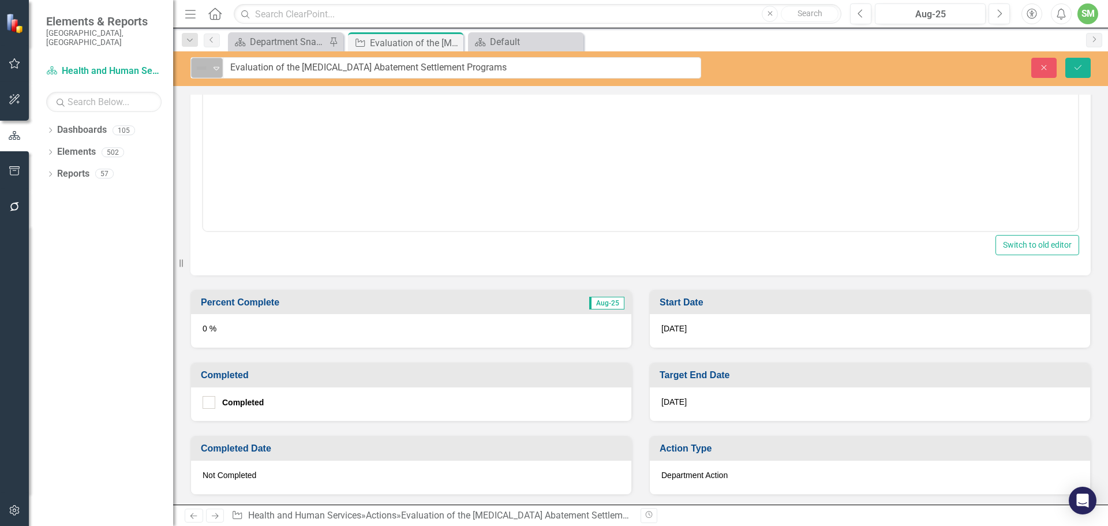
click at [218, 69] on icon "Expand" at bounding box center [217, 67] width 12 height 9
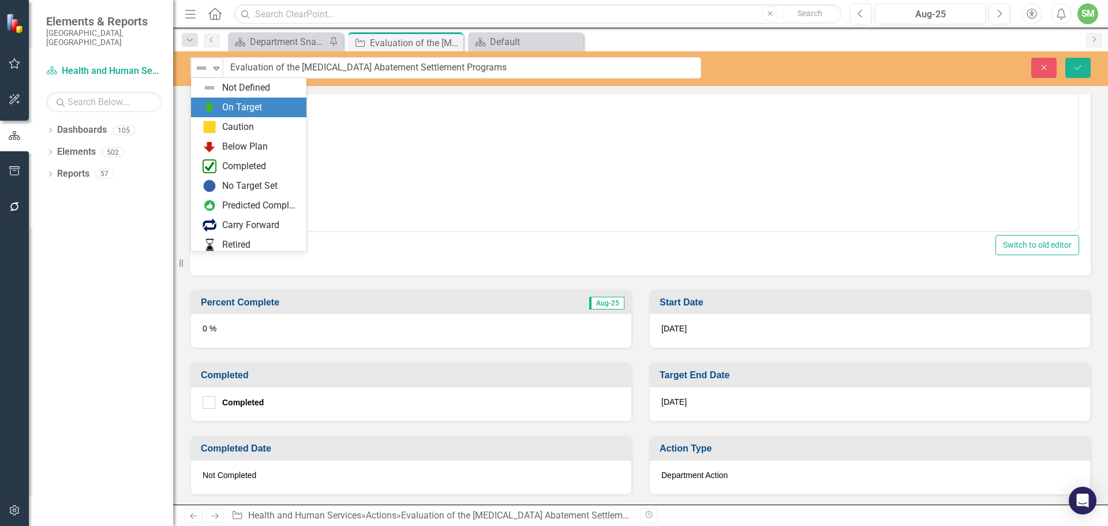
click at [221, 102] on div "On Target" at bounding box center [251, 107] width 97 height 14
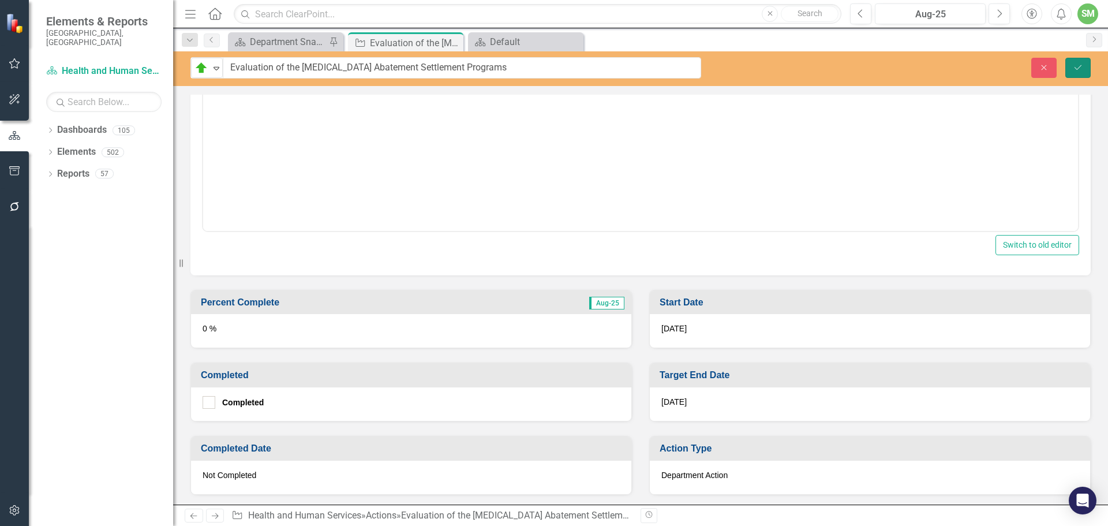
click at [1079, 61] on button "Save" at bounding box center [1078, 68] width 25 height 20
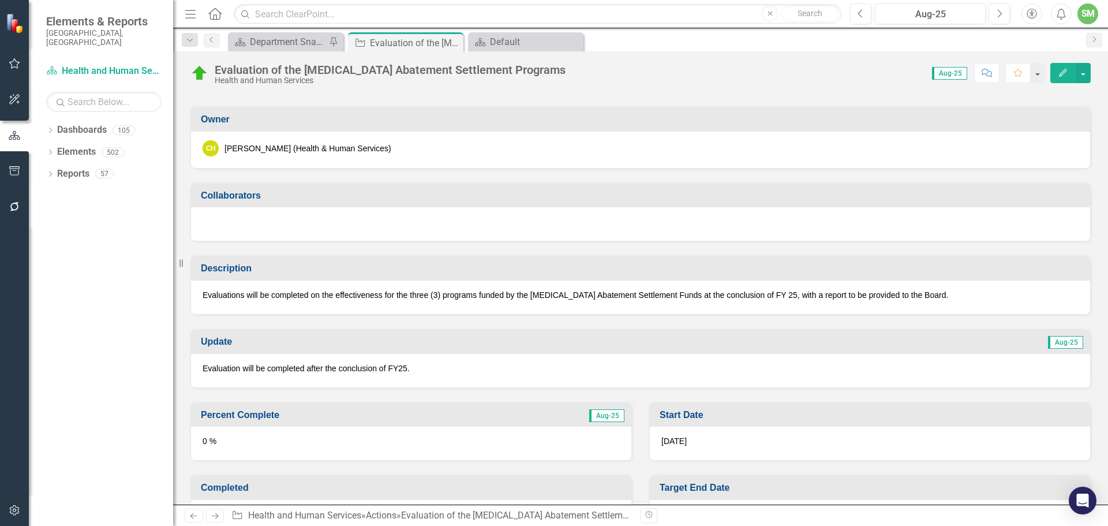
scroll to position [173, 0]
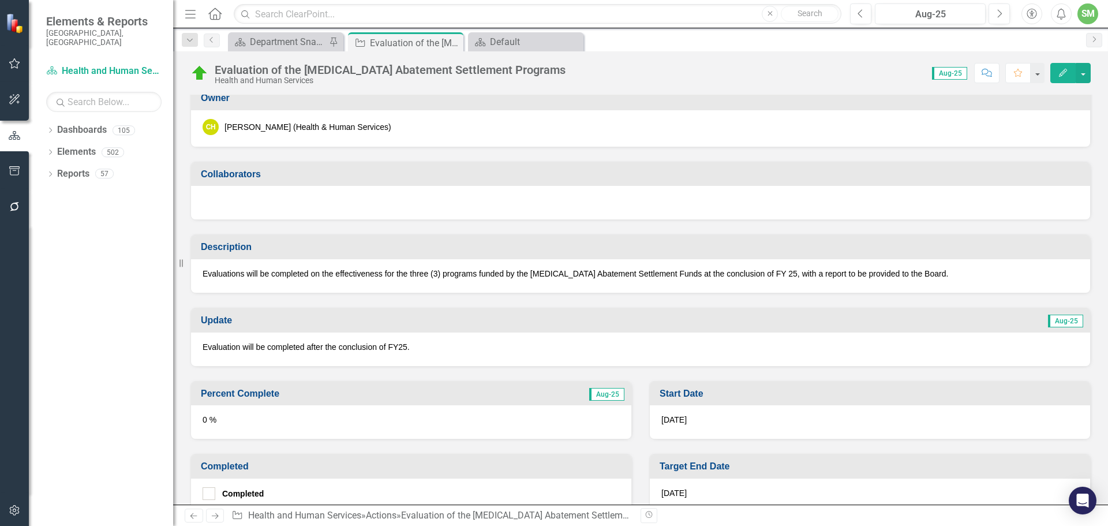
click at [335, 345] on p "Evaluation will be completed after the conclusion of FY25." at bounding box center [641, 347] width 876 height 12
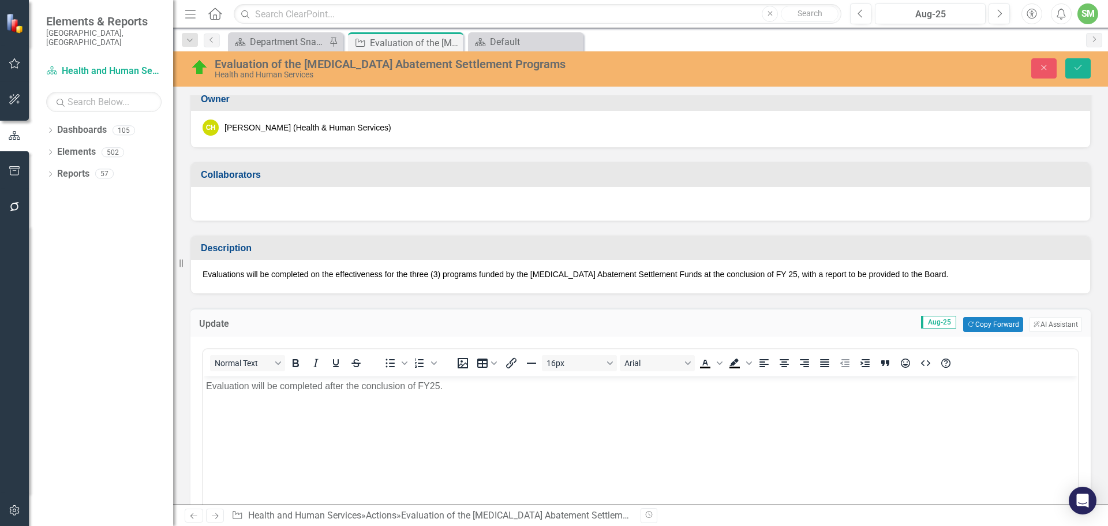
scroll to position [0, 0]
click at [340, 384] on p "Evaluation will be completed after the conclusion of FY25." at bounding box center [640, 386] width 869 height 14
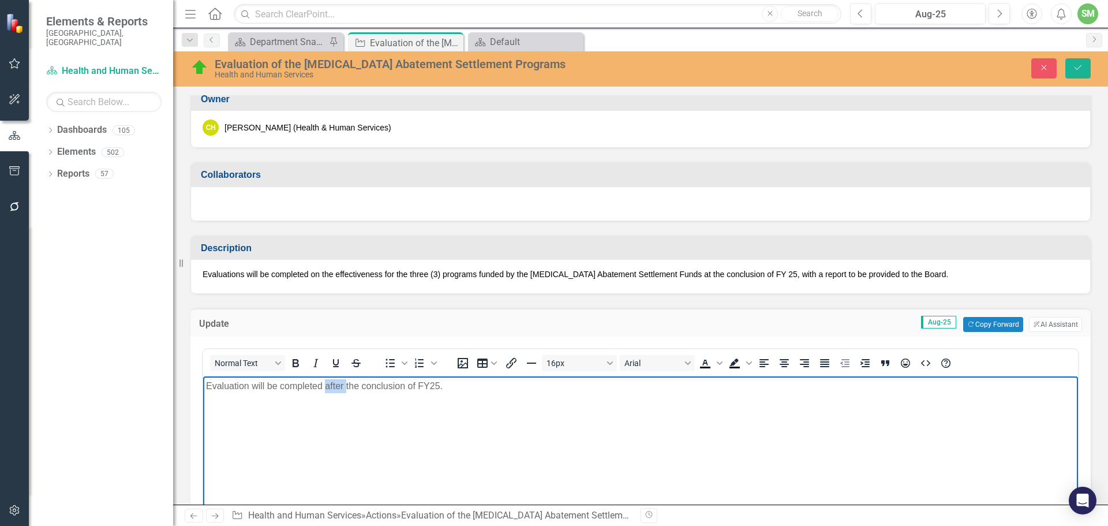
click at [340, 384] on p "Evaluation will be completed after the conclusion of FY25." at bounding box center [640, 386] width 869 height 14
click at [463, 383] on p "Draft documents hae been completed. We are still pending enod of County FY for …" at bounding box center [640, 386] width 869 height 14
click at [287, 387] on p "Draft documents hae been completed. We are still pending end of County FY for t…" at bounding box center [640, 386] width 869 height 14
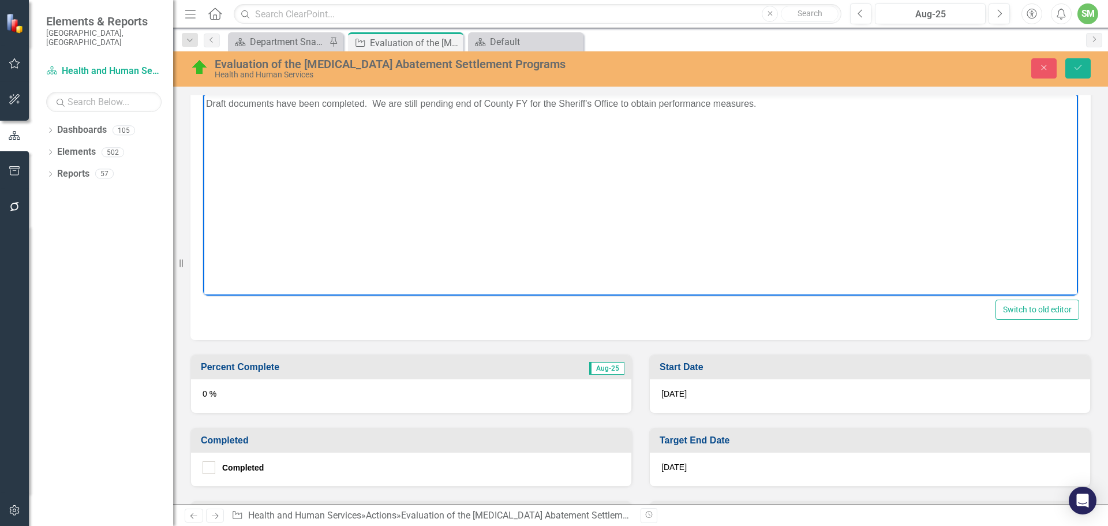
scroll to position [462, 0]
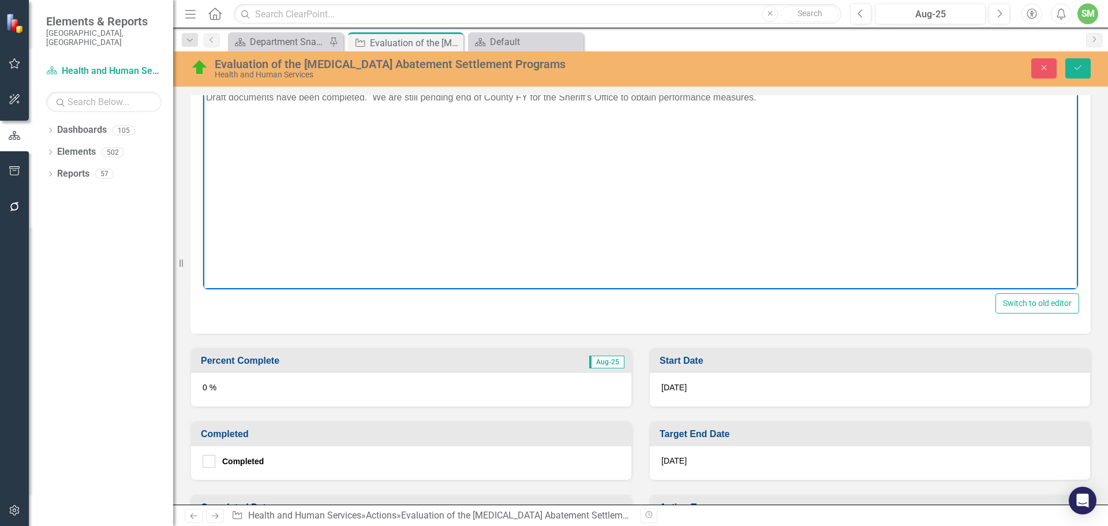
click at [202, 387] on div "0 %" at bounding box center [411, 389] width 440 height 33
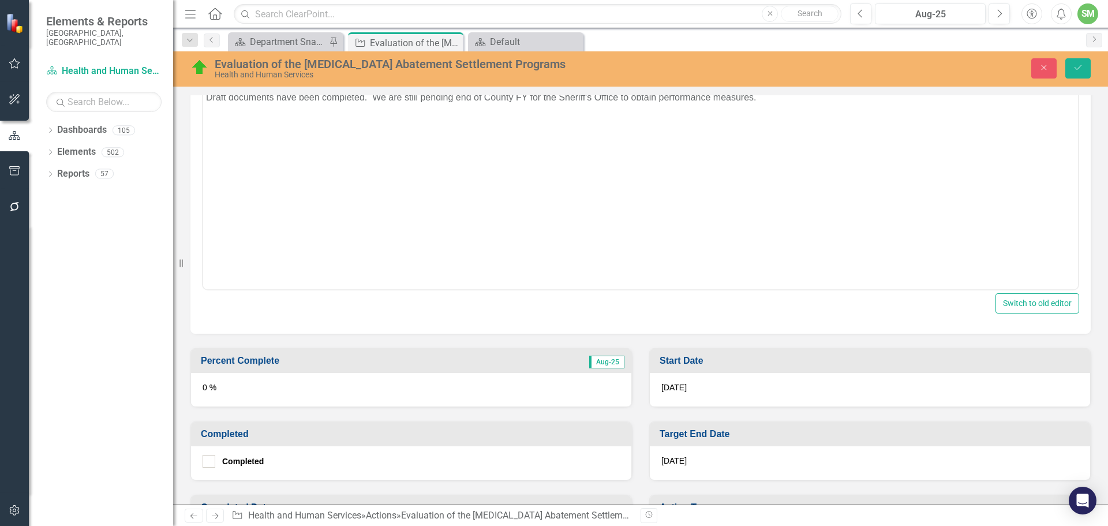
click at [202, 387] on div "0 %" at bounding box center [411, 389] width 440 height 33
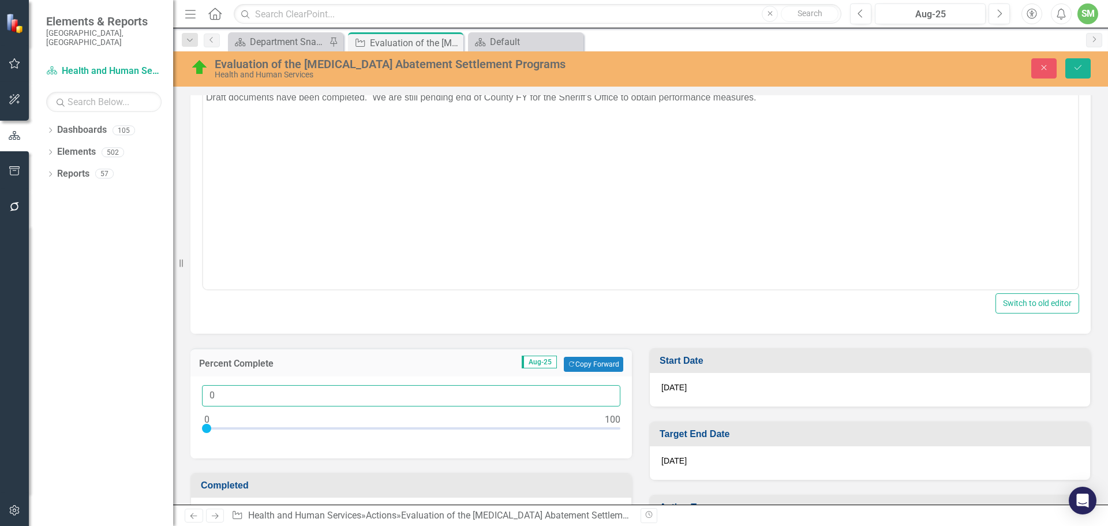
click at [204, 395] on input "0" at bounding box center [411, 395] width 419 height 21
type input "50"
click at [1078, 64] on icon "Save" at bounding box center [1078, 67] width 10 height 8
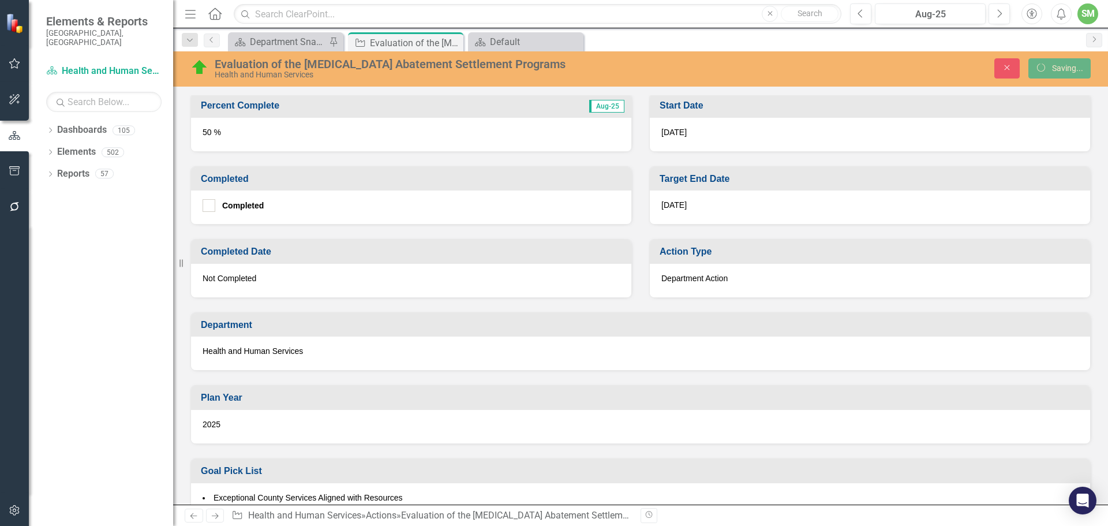
scroll to position [458, 0]
